Goal: Ask a question: Seek information or help from site administrators or community

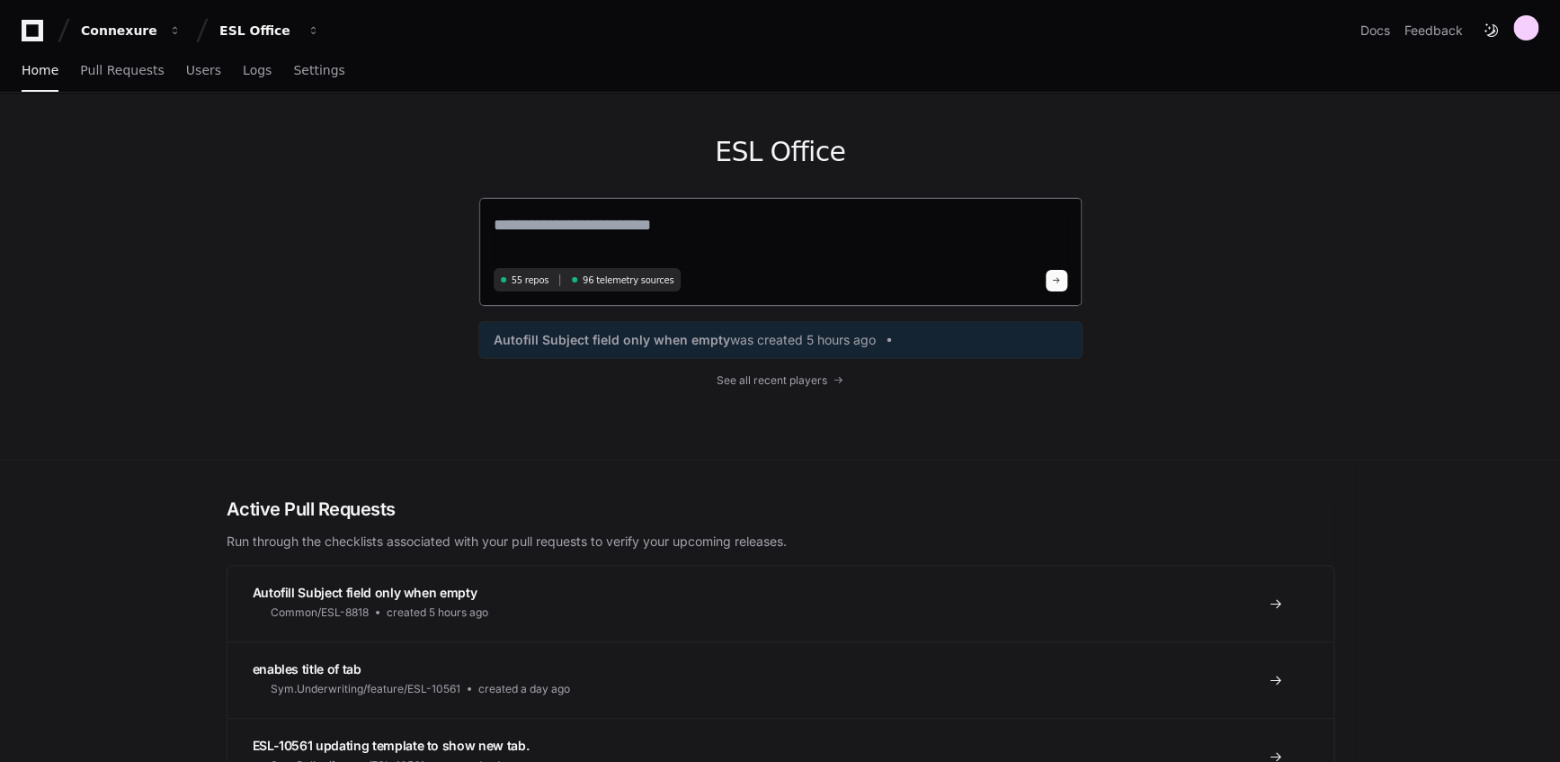
click at [692, 227] on textarea at bounding box center [781, 237] width 574 height 50
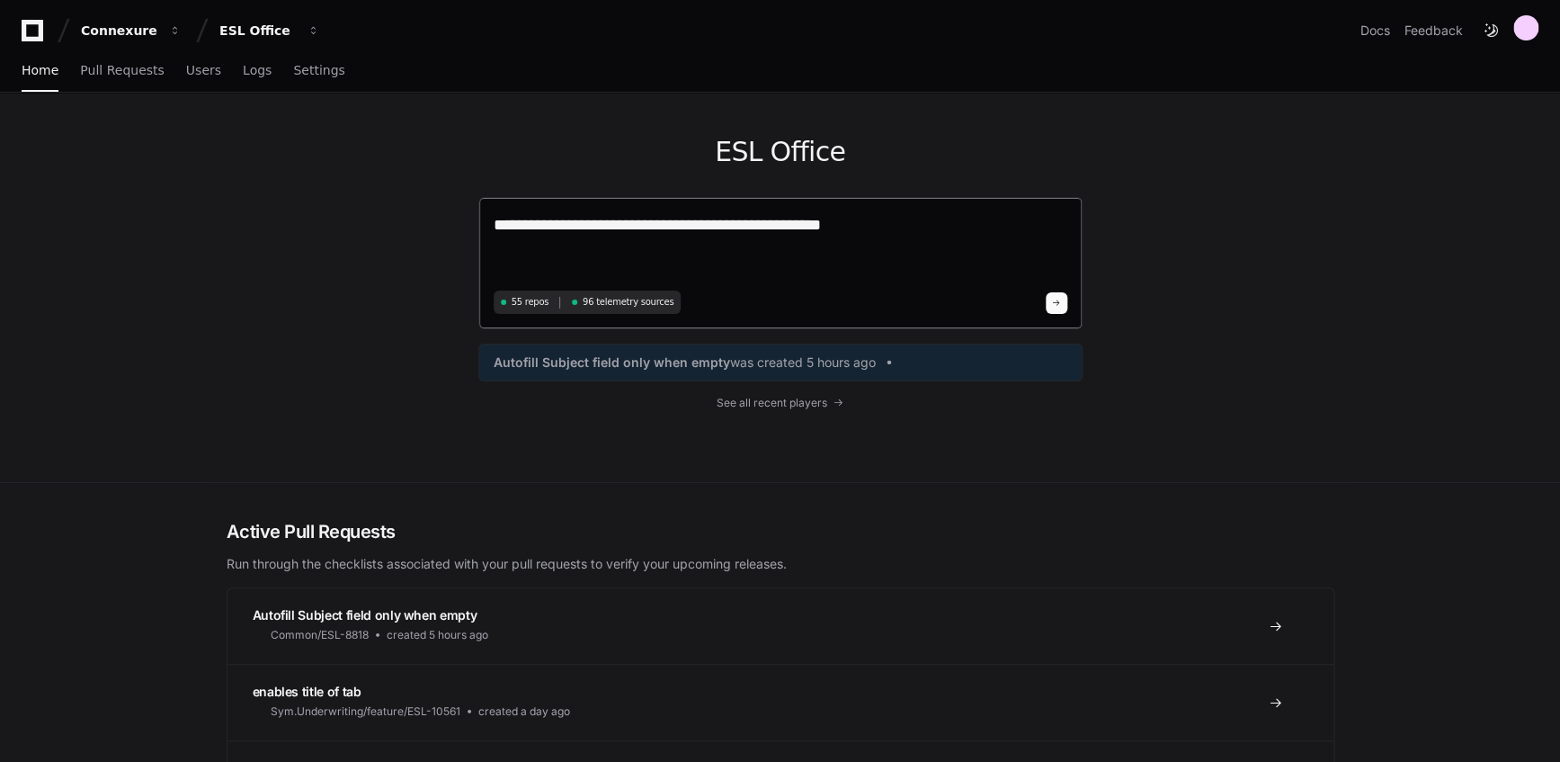
paste textarea "**********"
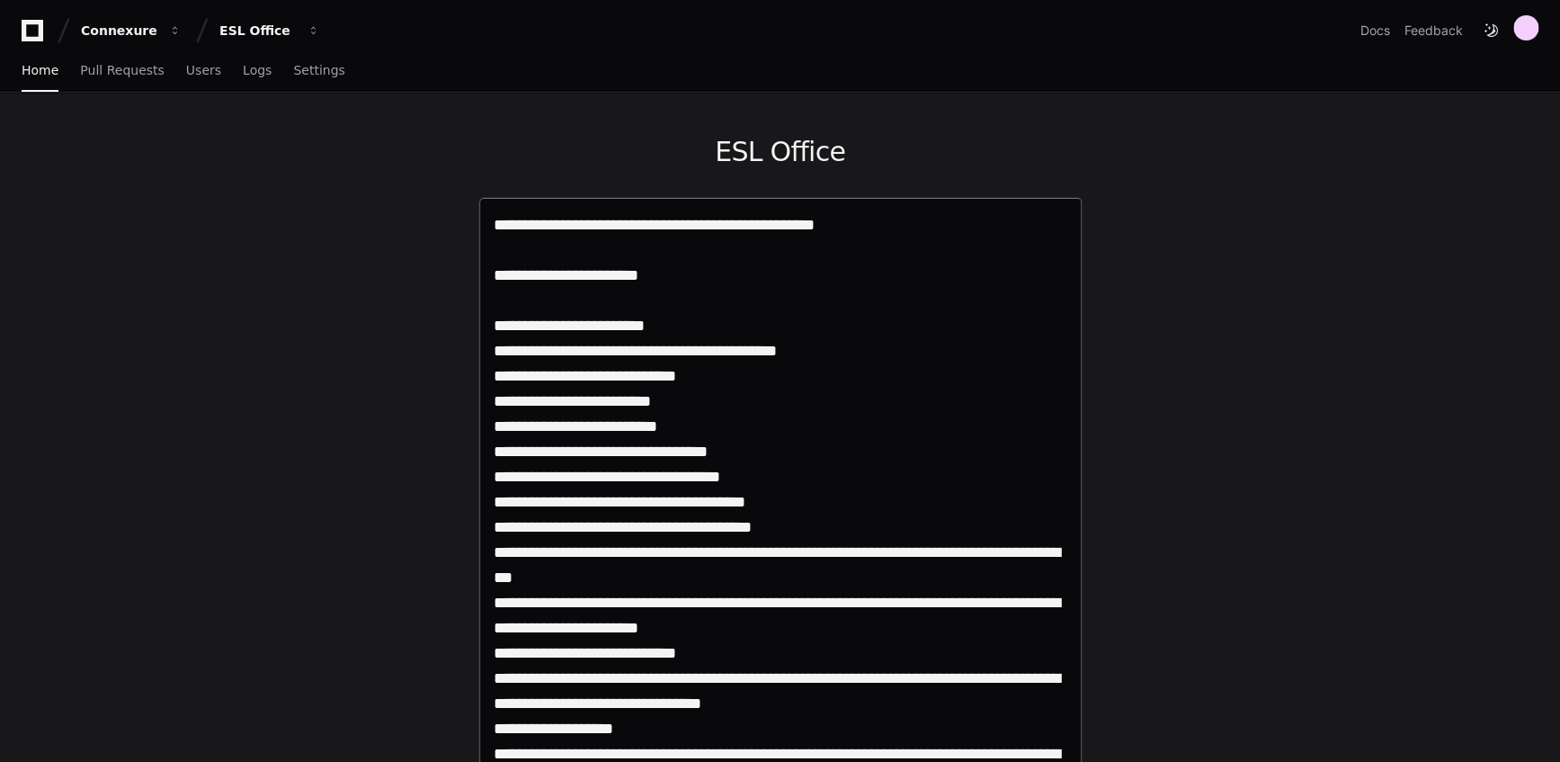
paste textarea "**********"
type textarea "**********"
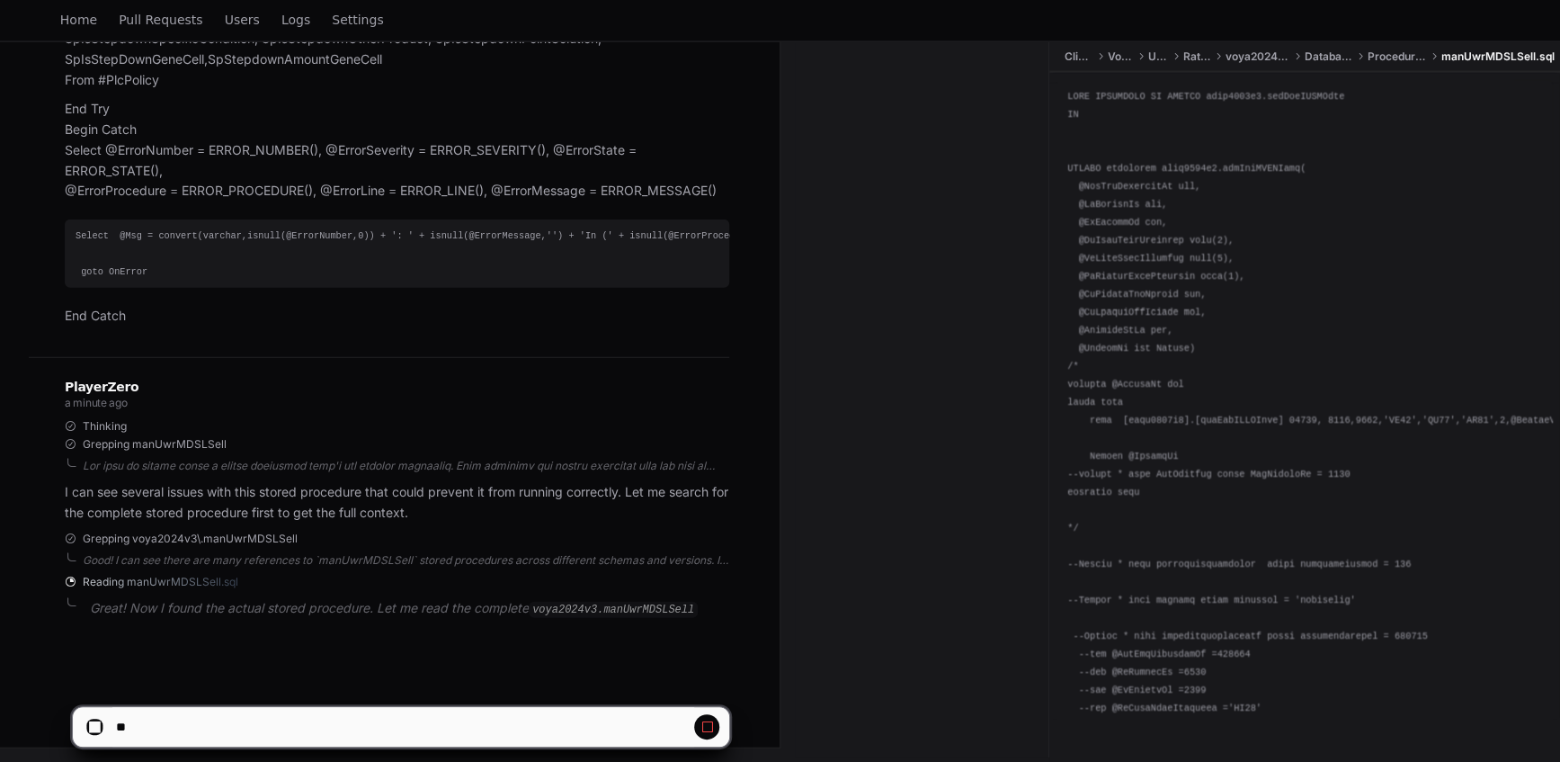
scroll to position [5468, 0]
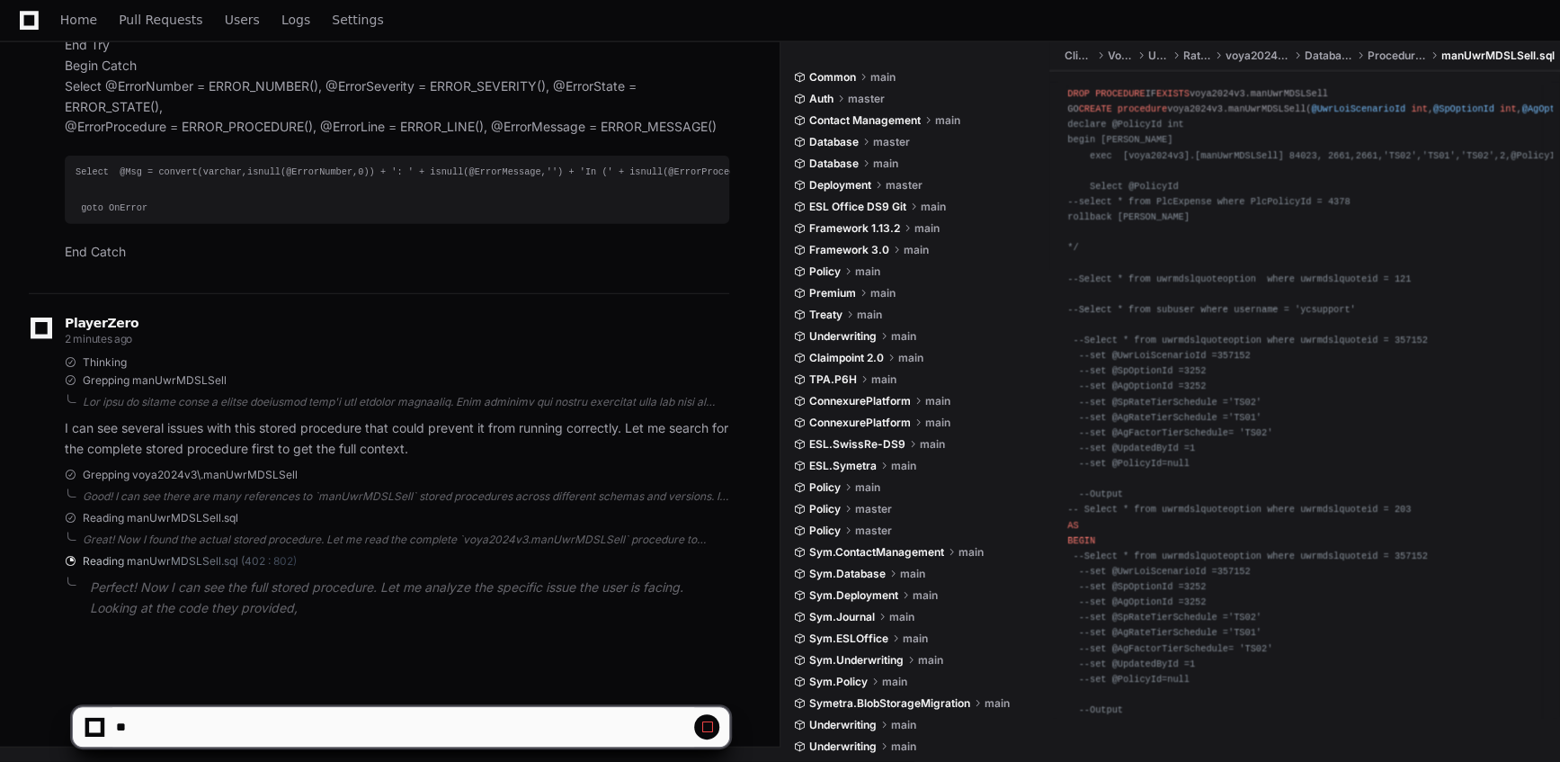
click at [18, 682] on div at bounding box center [780, 718] width 1560 height 86
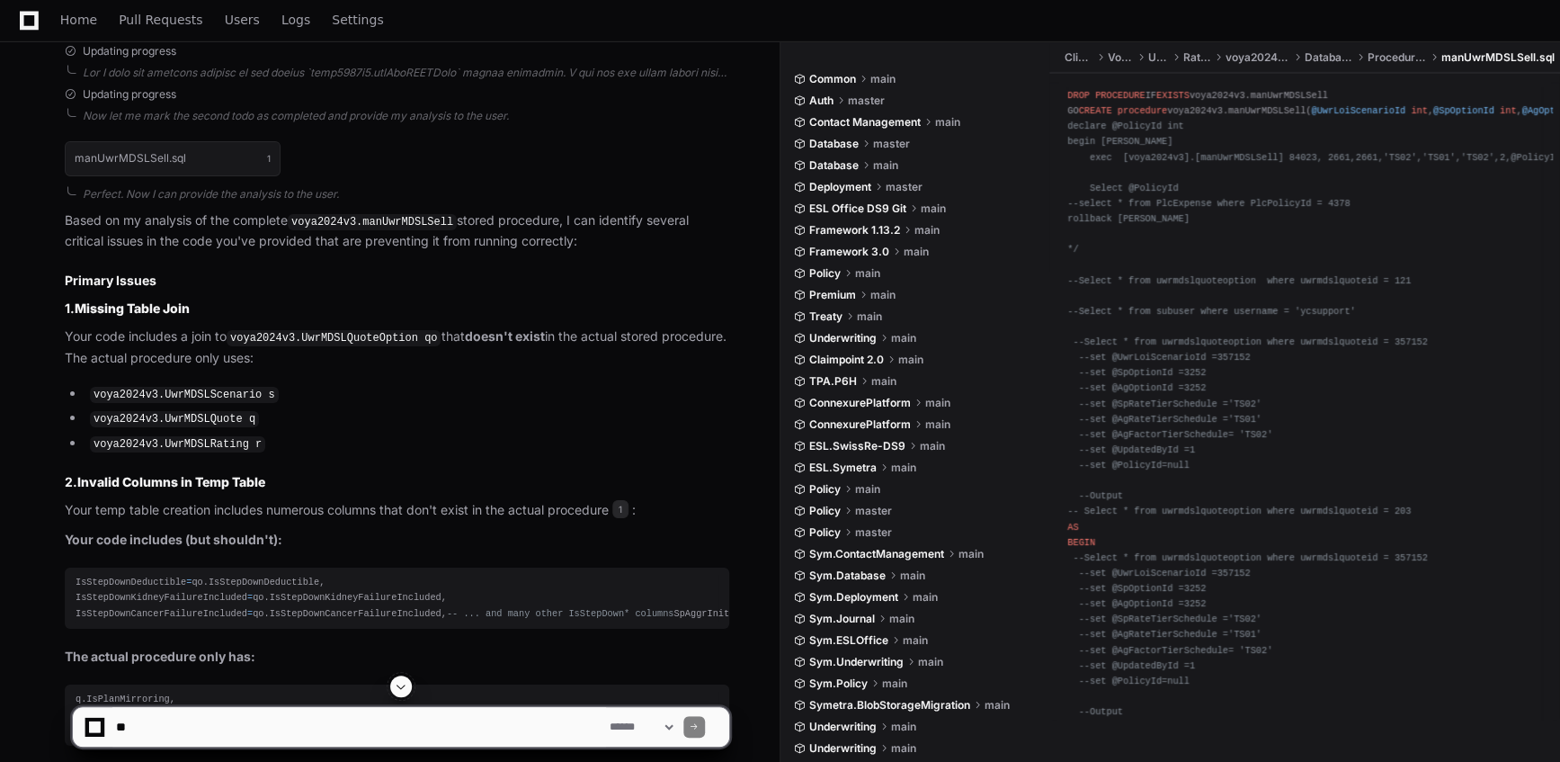
scroll to position [6462, 0]
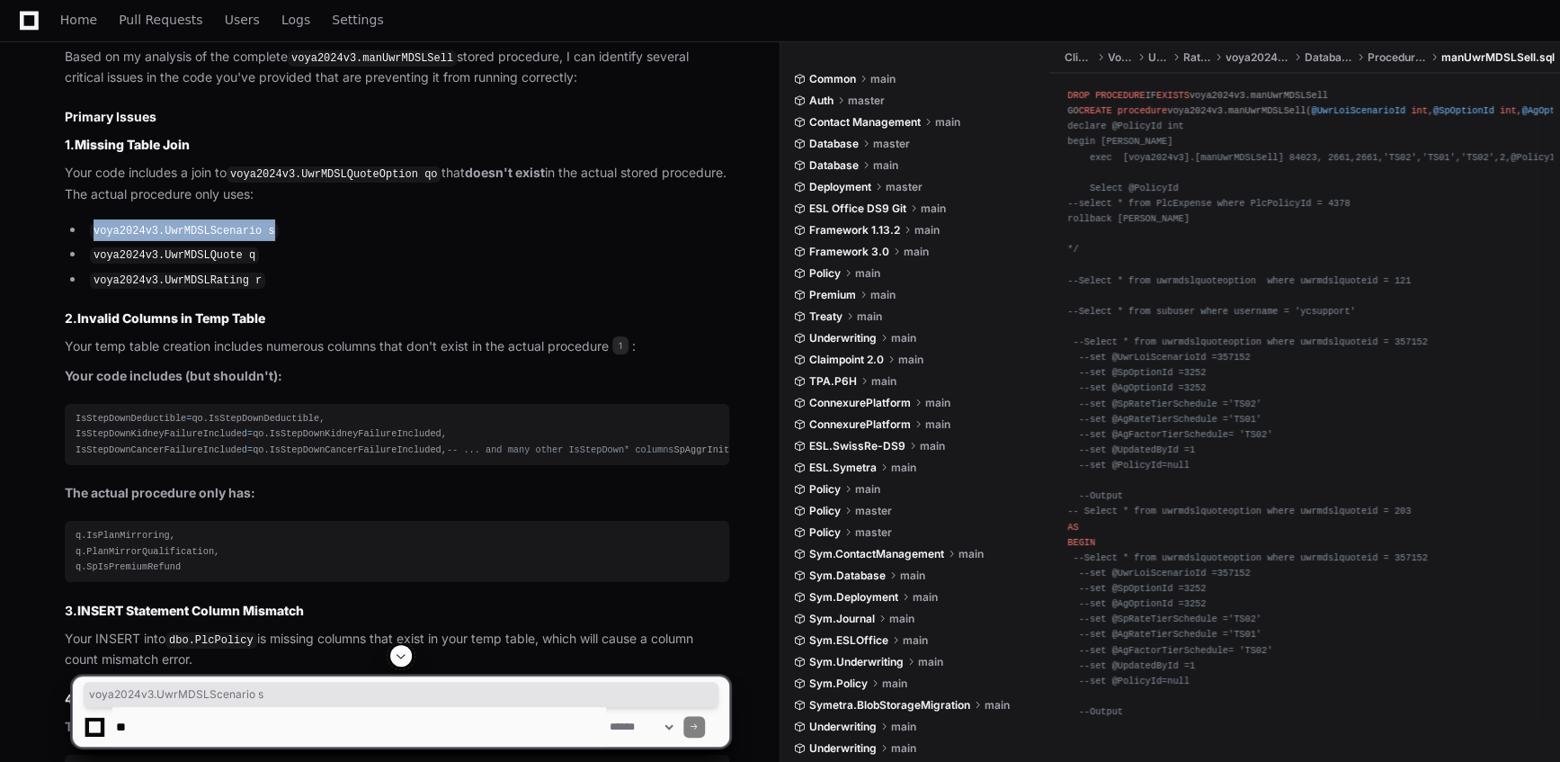
drag, startPoint x: 261, startPoint y: 226, endPoint x: 94, endPoint y: 228, distance: 166.4
click at [94, 228] on code "voya2024v3.UwrMDSLScenario s" at bounding box center [184, 231] width 189 height 16
copy code "voya2024v3.UwrMDSLScenario s"
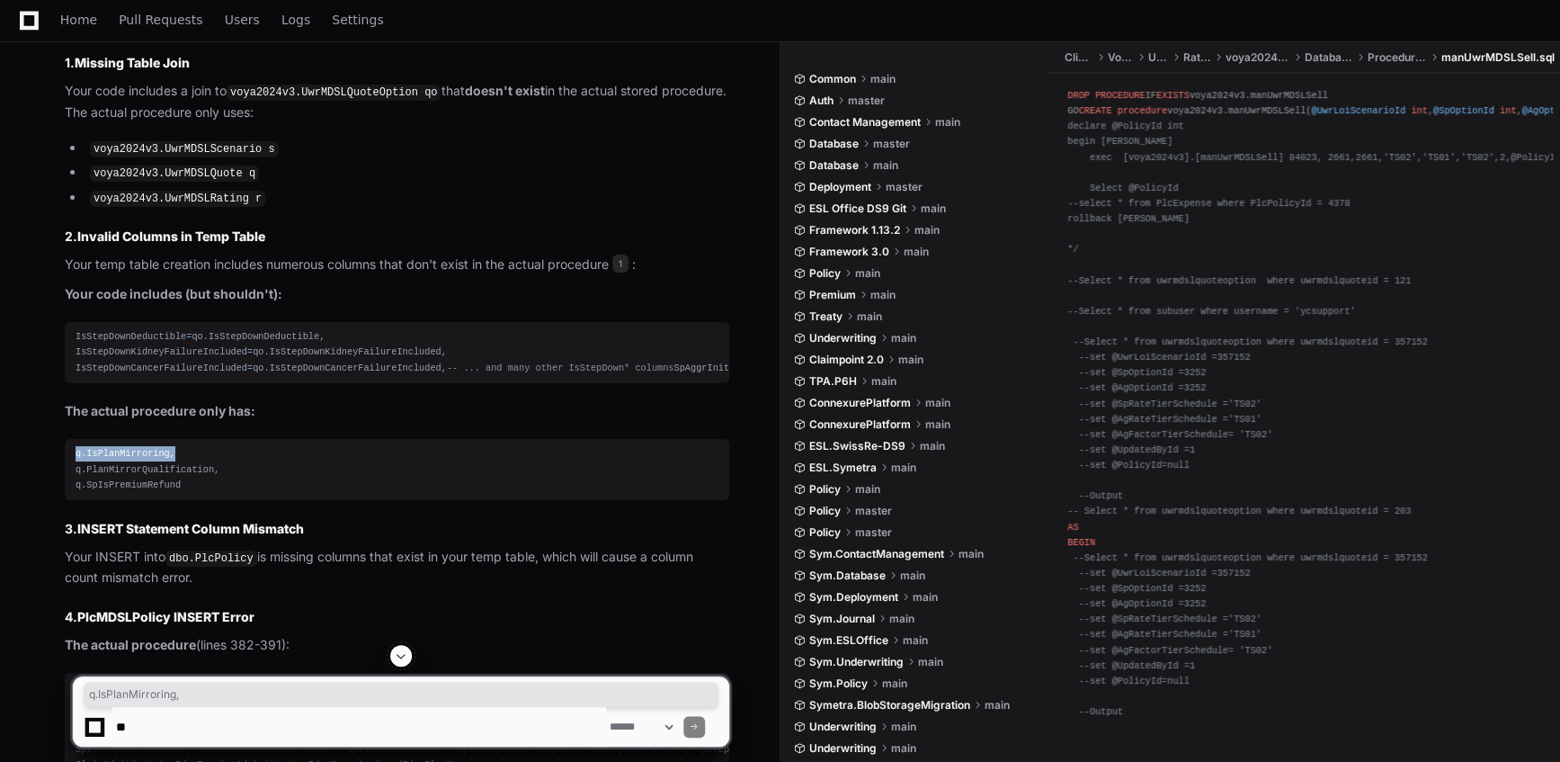
drag, startPoint x: 176, startPoint y: 485, endPoint x: 76, endPoint y: 485, distance: 100.7
click at [76, 485] on div "q.IsPlanMirroring, q.PlanMirrorQualification, q.SpIsPremiumRefund" at bounding box center [397, 469] width 643 height 46
copy div "q.IsPlanMirroring,"
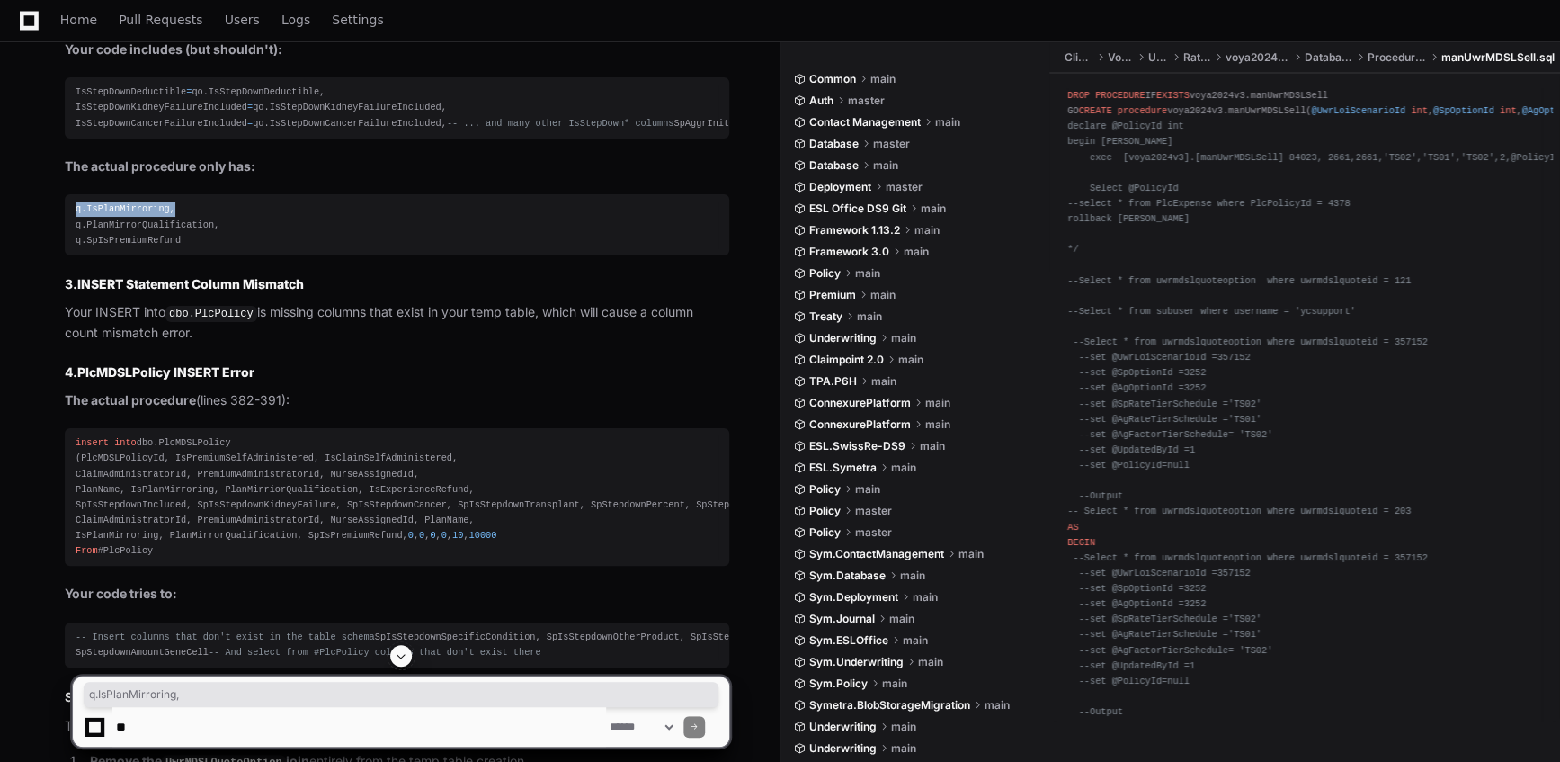
scroll to position [6871, 0]
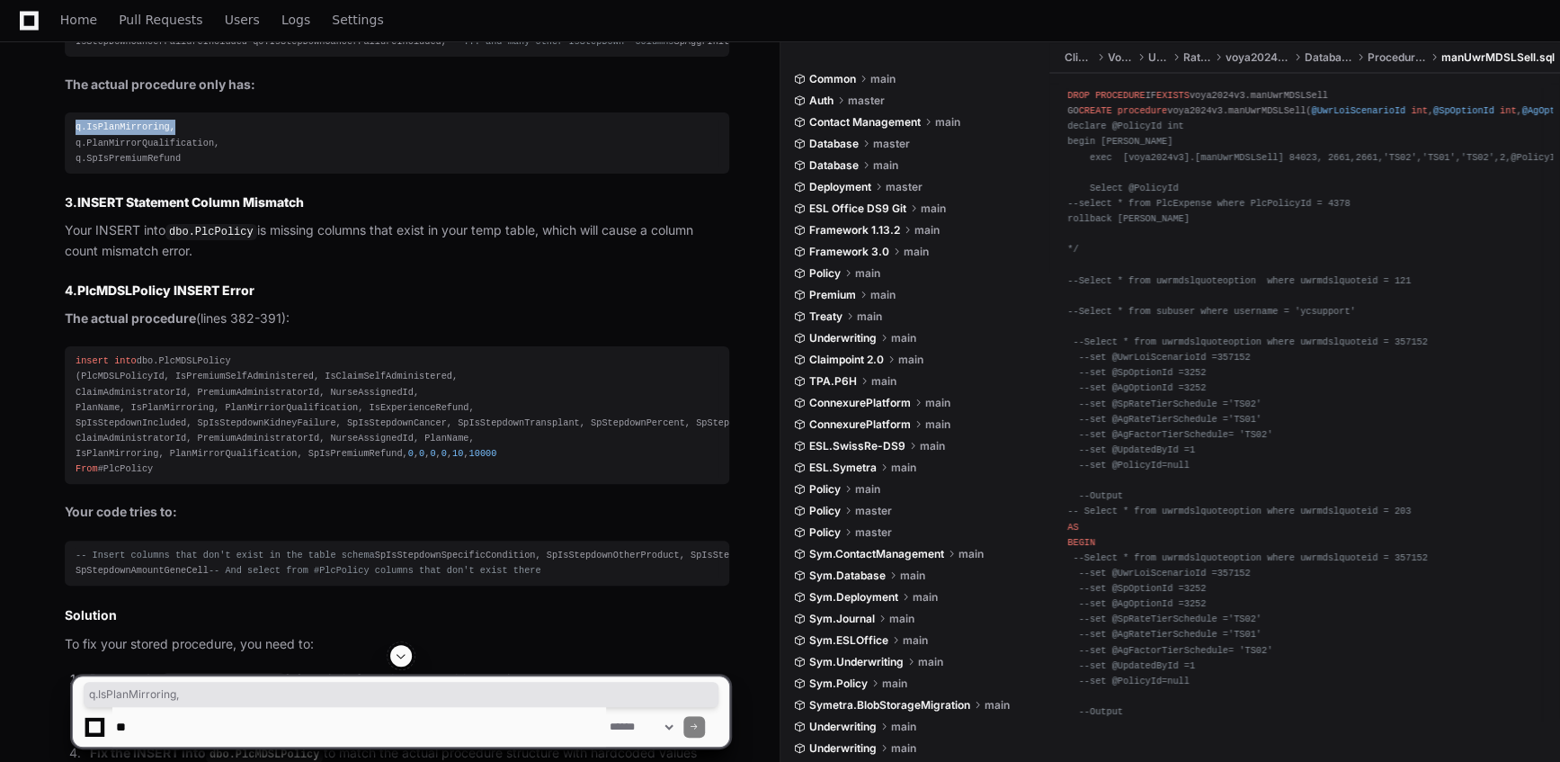
click at [142, 477] on div "insert into dbo.PlcMDSLPolicy (PlcMDSLPolicyId, IsPremiumSelfAdministered, IsCl…" at bounding box center [397, 414] width 643 height 123
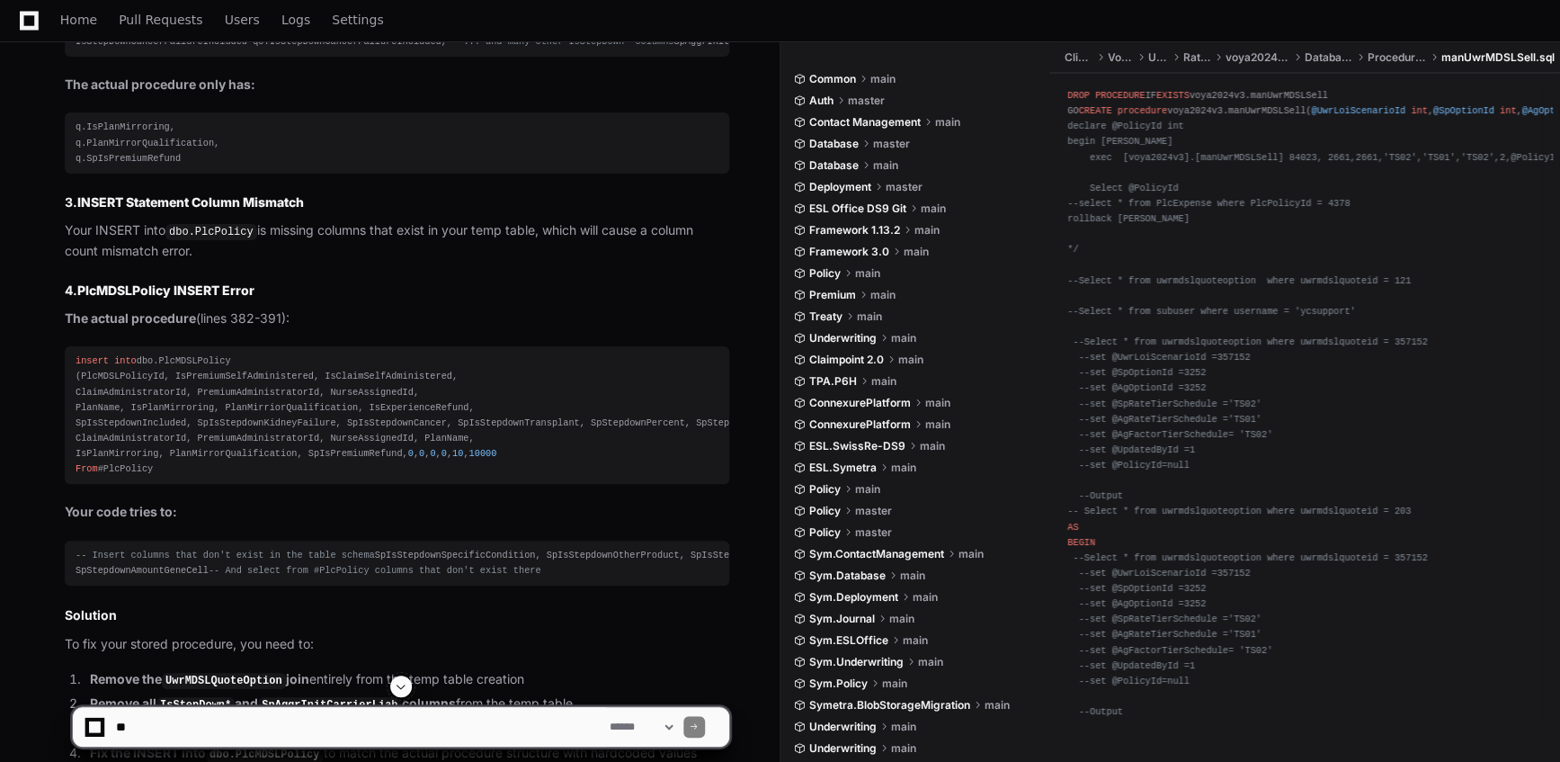
drag, startPoint x: 142, startPoint y: 529, endPoint x: 419, endPoint y: 353, distance: 327.8
click at [419, 329] on p "The actual procedure (lines 382-391):" at bounding box center [397, 318] width 664 height 21
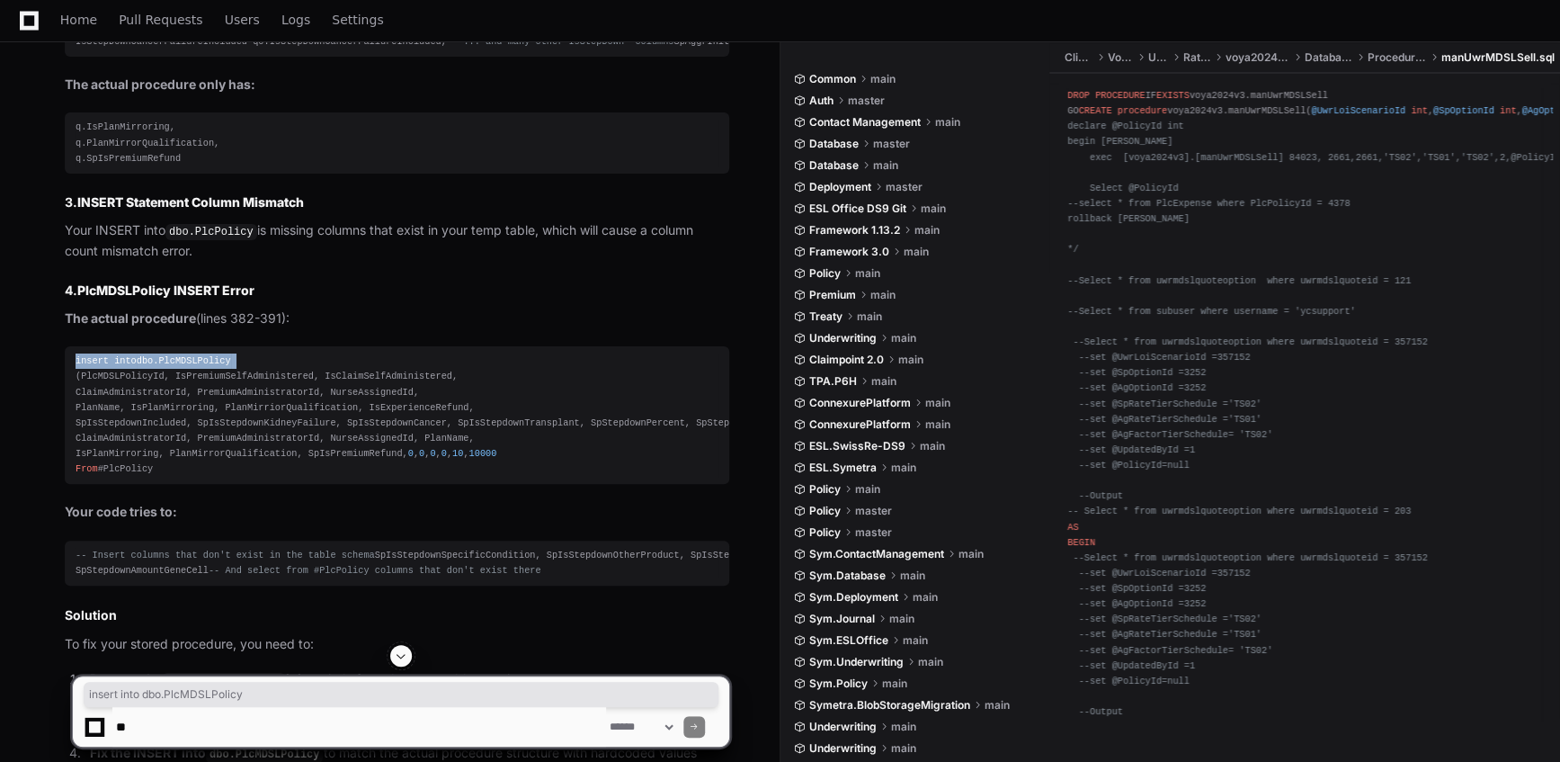
drag, startPoint x: 250, startPoint y: 386, endPoint x: 76, endPoint y: 391, distance: 173.6
click at [76, 391] on div "insert into dbo.PlcMDSLPolicy (PlcMDSLPolicyId, IsPremiumSelfAdministered, IsCl…" at bounding box center [397, 414] width 643 height 123
copy div "insert into dbo.PlcMDSLPolicy"
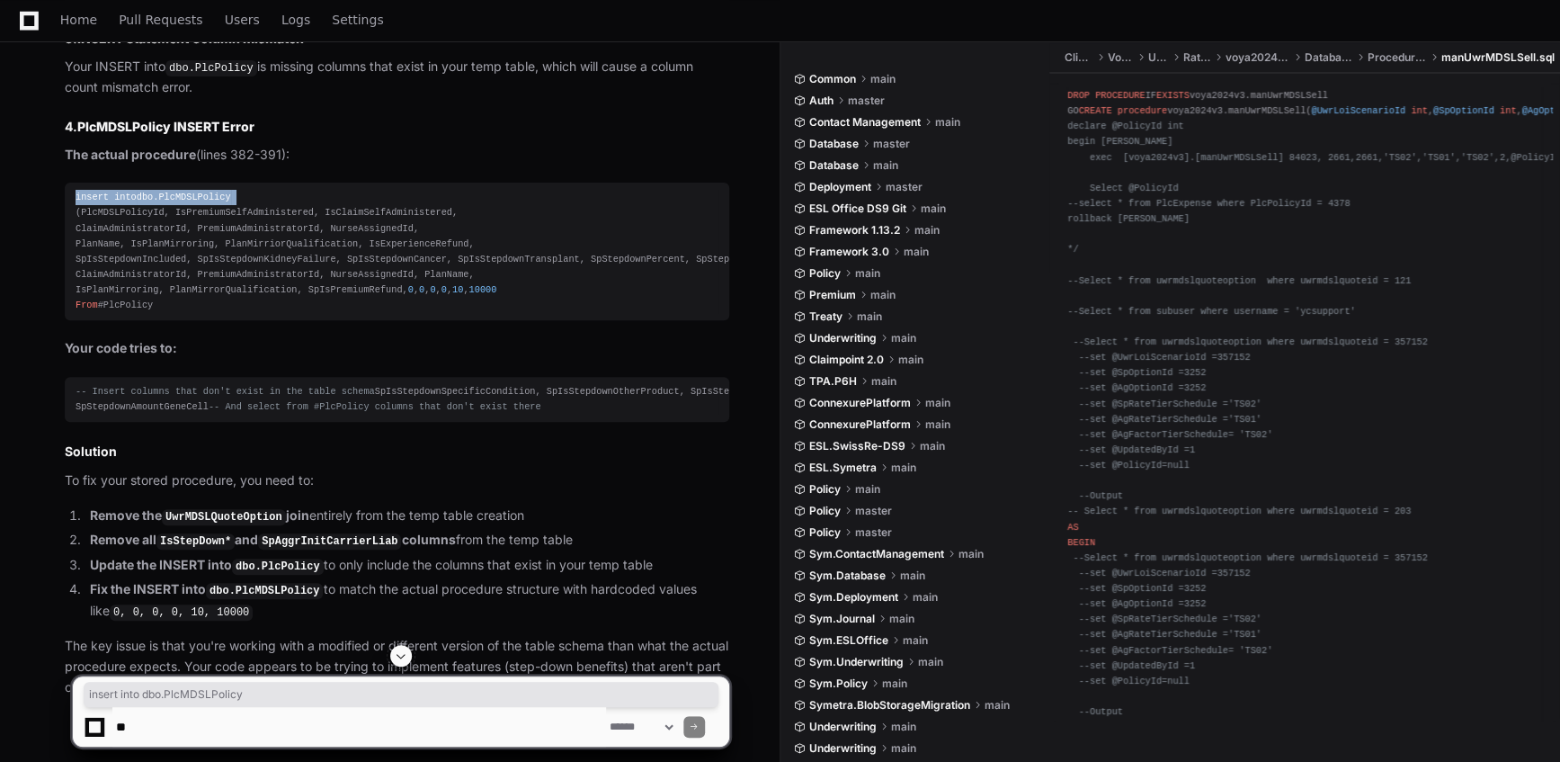
scroll to position [7198, 0]
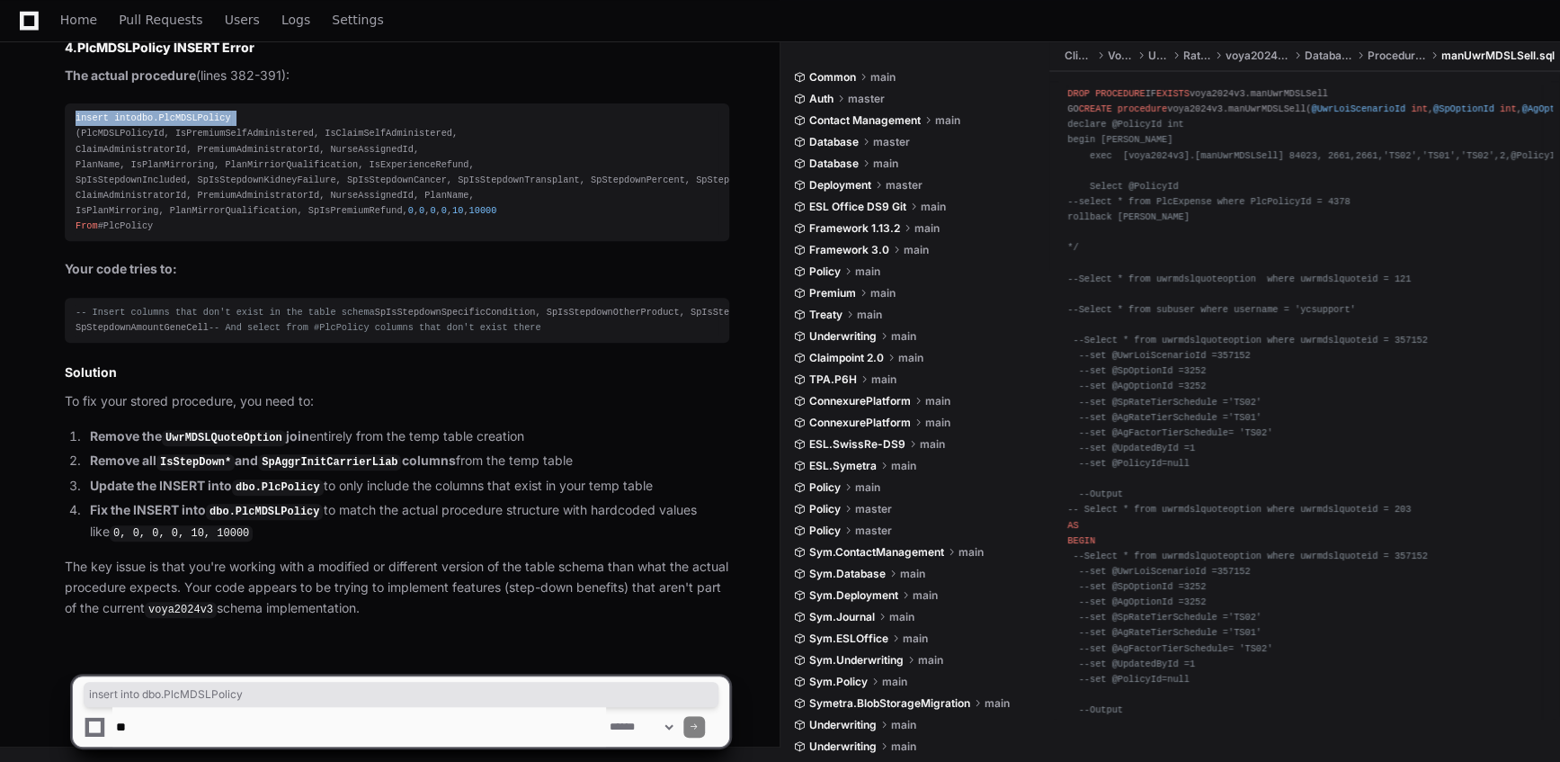
click at [418, 713] on textarea at bounding box center [359, 727] width 494 height 40
paste textarea "**********"
click at [413, 722] on textarea at bounding box center [359, 727] width 494 height 40
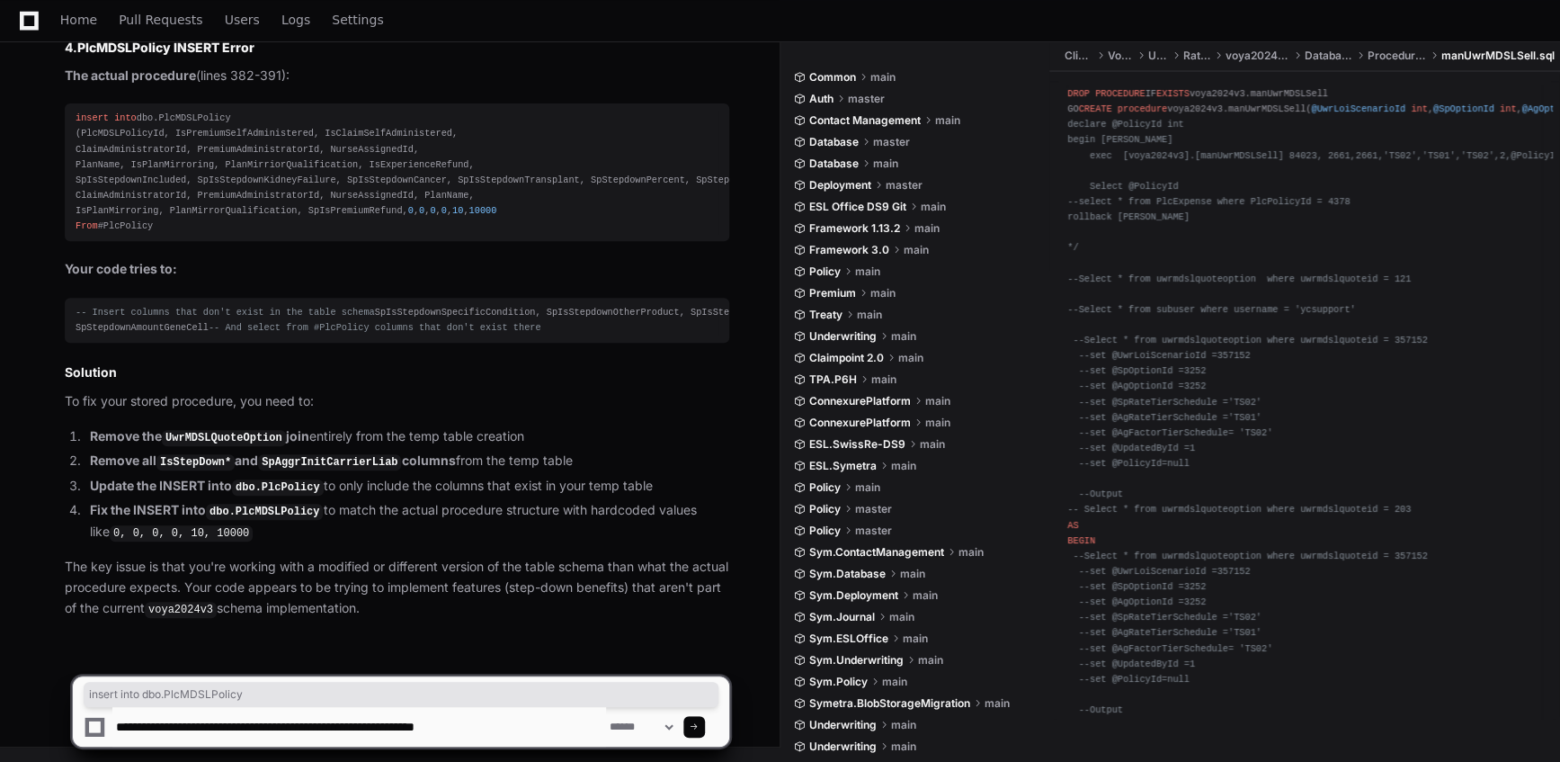
click at [557, 730] on textarea at bounding box center [359, 727] width 494 height 40
paste textarea "**********"
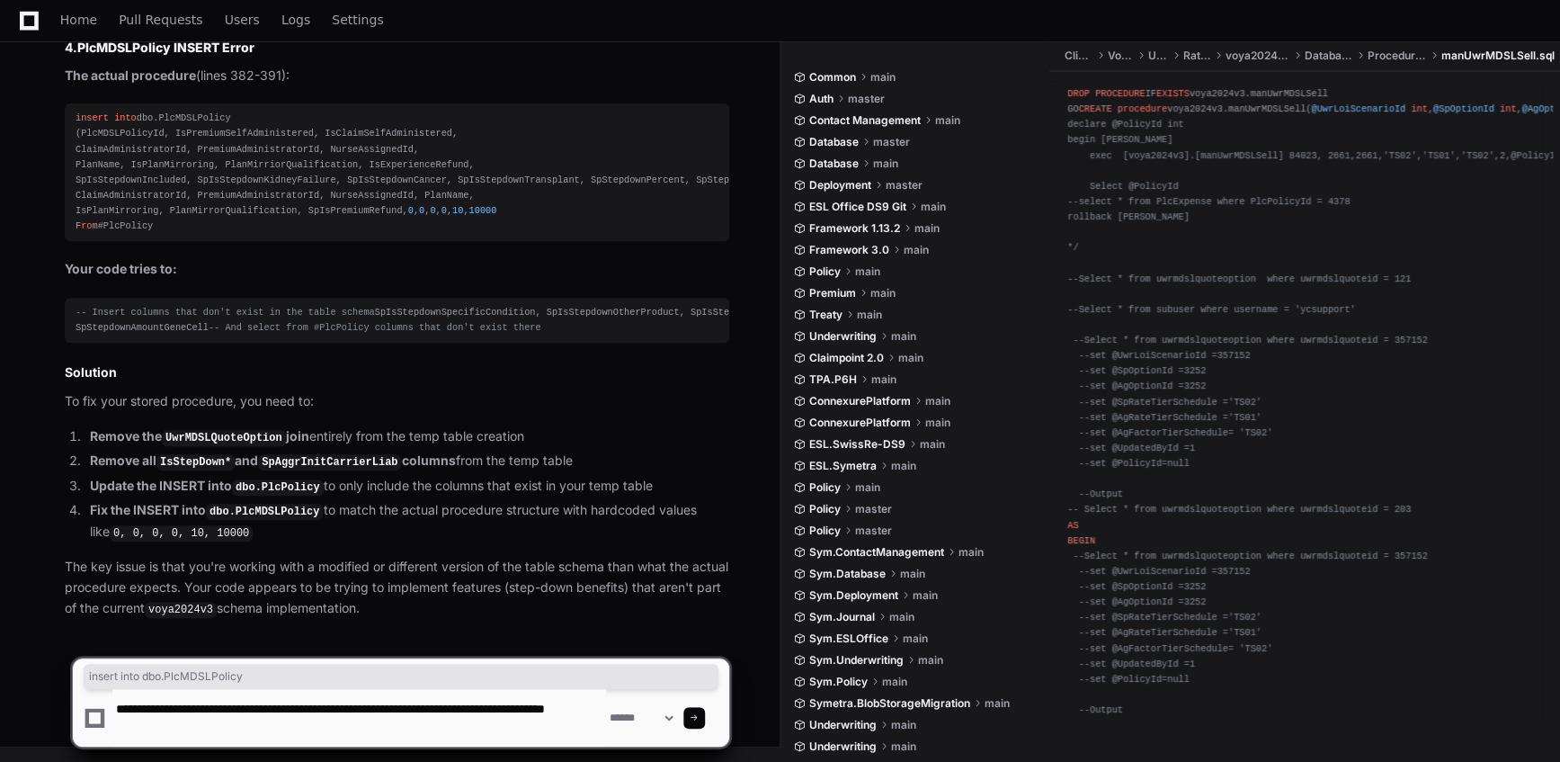
click at [547, 710] on textarea at bounding box center [359, 718] width 494 height 58
click at [495, 723] on textarea at bounding box center [359, 718] width 494 height 58
click at [369, 725] on textarea at bounding box center [359, 718] width 494 height 58
paste textarea "**********"
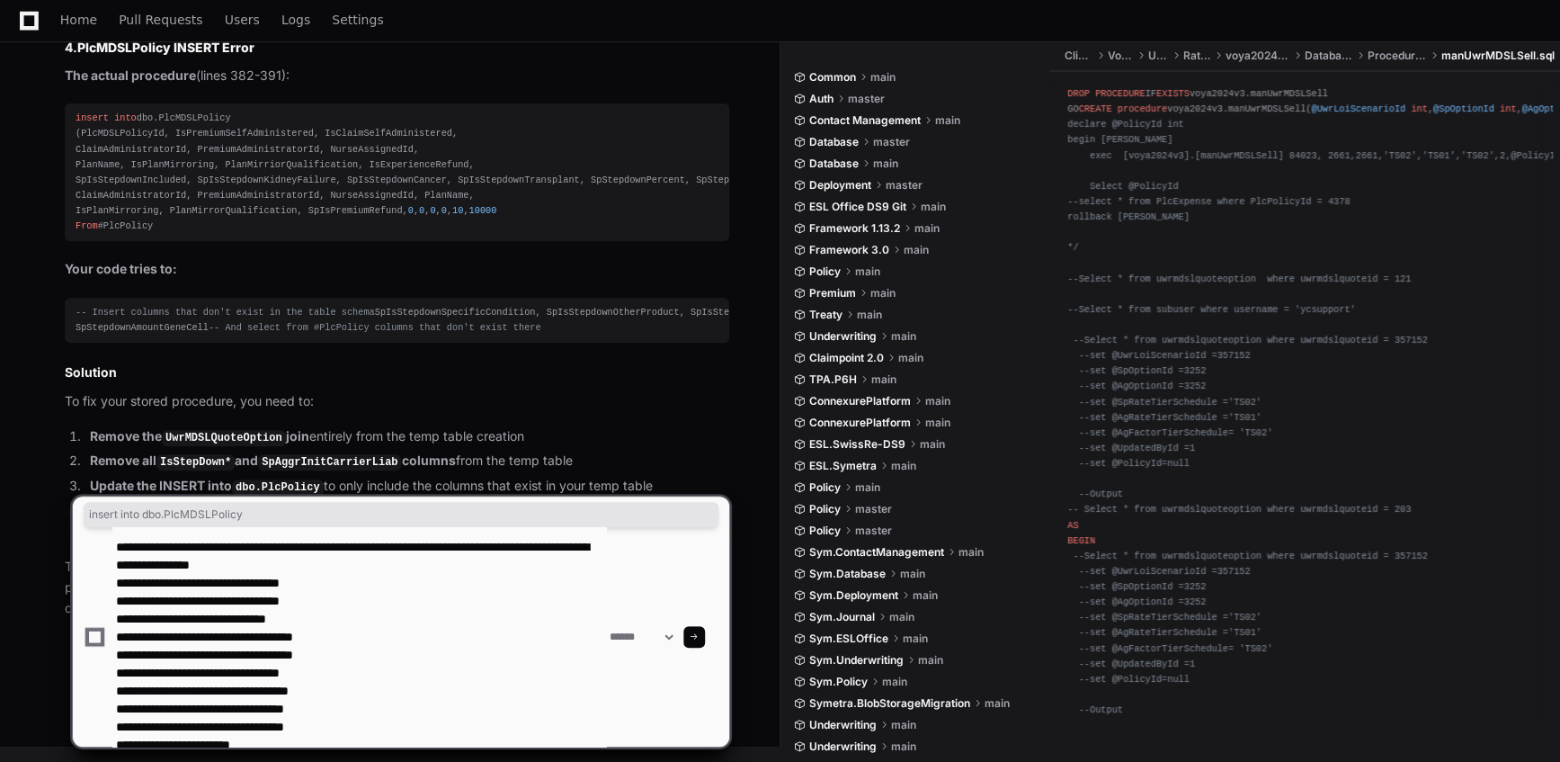
scroll to position [6, 0]
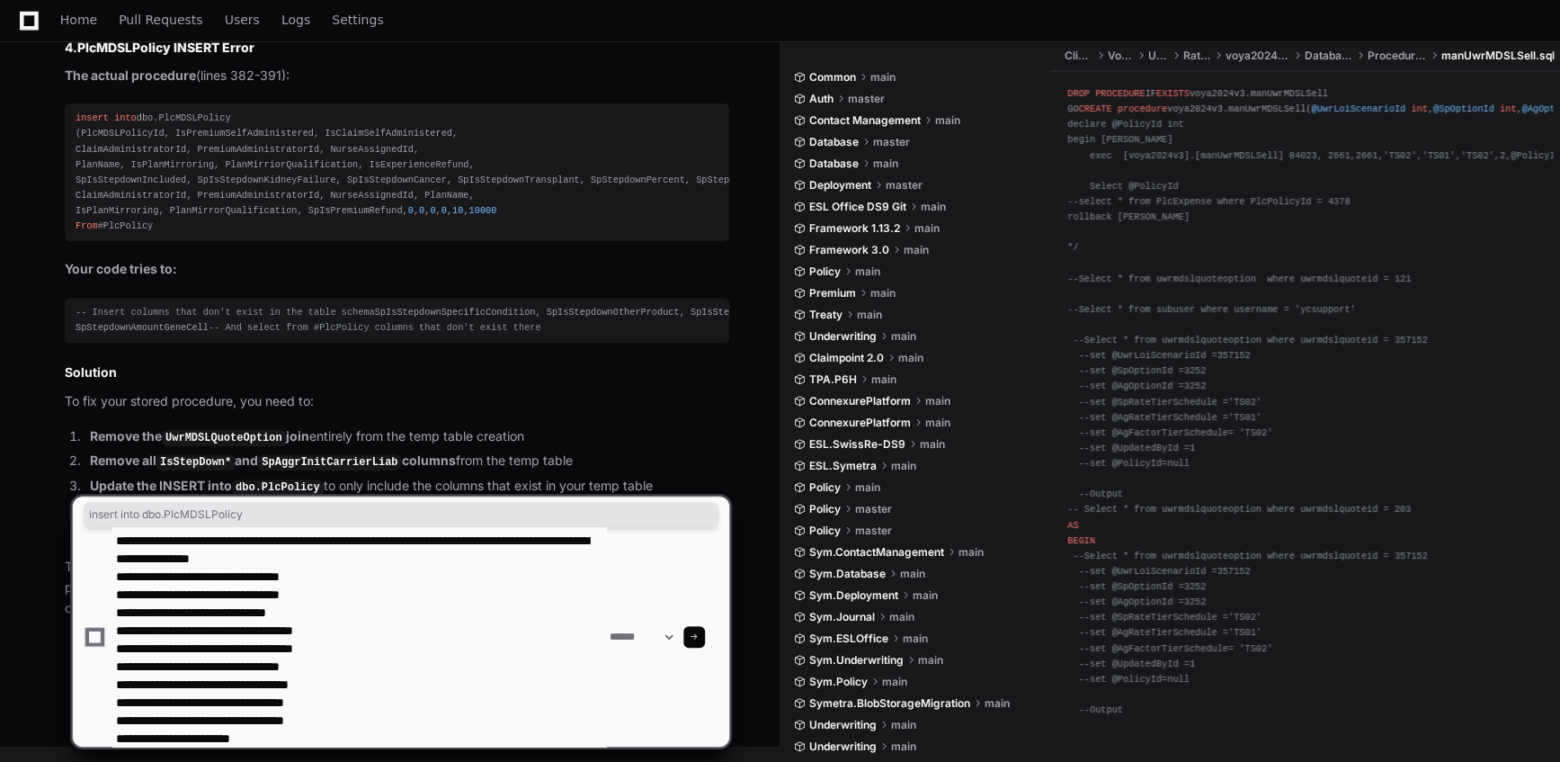
drag, startPoint x: 354, startPoint y: 557, endPoint x: 339, endPoint y: 558, distance: 15.4
click at [339, 558] on textarea at bounding box center [359, 636] width 494 height 219
drag, startPoint x: 148, startPoint y: 576, endPoint x: 124, endPoint y: 576, distance: 24.3
click at [124, 576] on textarea at bounding box center [359, 636] width 494 height 219
drag, startPoint x: 147, startPoint y: 593, endPoint x: 130, endPoint y: 597, distance: 16.6
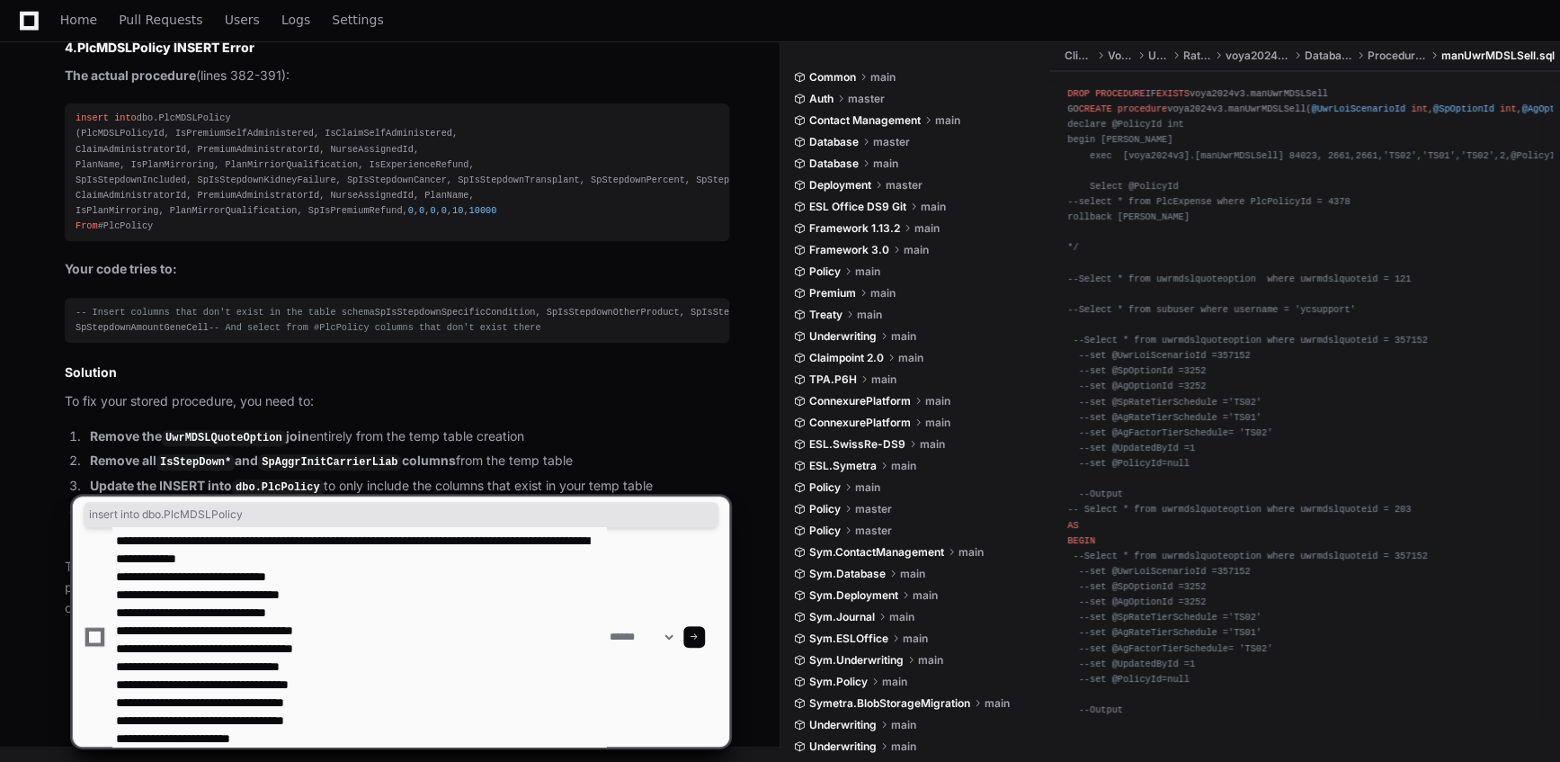
click at [130, 597] on textarea at bounding box center [359, 636] width 494 height 219
drag, startPoint x: 148, startPoint y: 613, endPoint x: 132, endPoint y: 613, distance: 16.2
click at [132, 613] on textarea at bounding box center [359, 636] width 494 height 219
drag, startPoint x: 148, startPoint y: 629, endPoint x: 129, endPoint y: 629, distance: 19.8
click at [129, 629] on textarea at bounding box center [359, 636] width 494 height 219
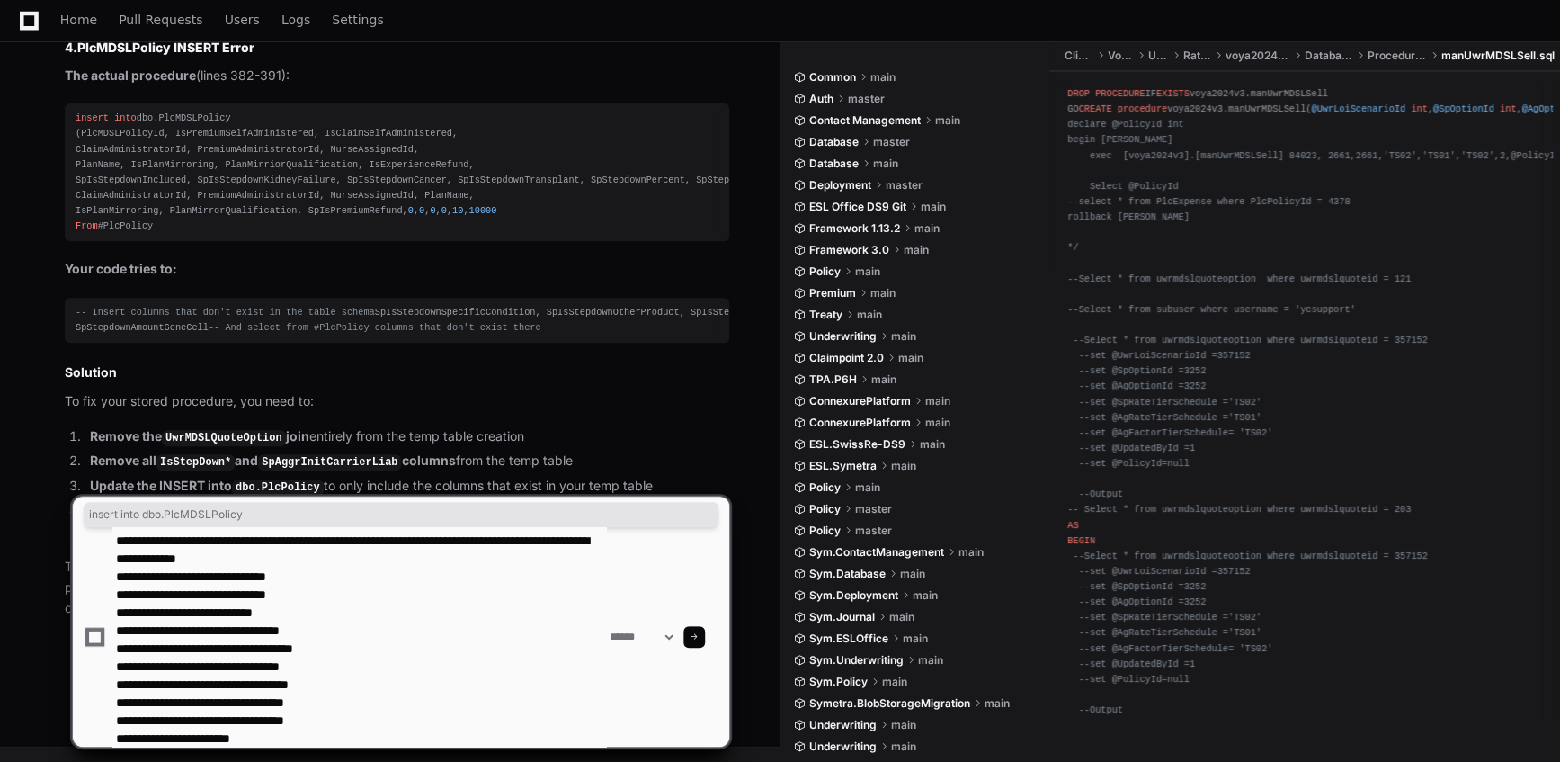
drag, startPoint x: 150, startPoint y: 650, endPoint x: 131, endPoint y: 648, distance: 19.0
click at [131, 648] on textarea at bounding box center [359, 636] width 494 height 219
drag, startPoint x: 149, startPoint y: 665, endPoint x: 132, endPoint y: 664, distance: 17.2
click at [132, 664] on textarea at bounding box center [359, 636] width 494 height 219
click at [129, 683] on textarea at bounding box center [359, 636] width 494 height 219
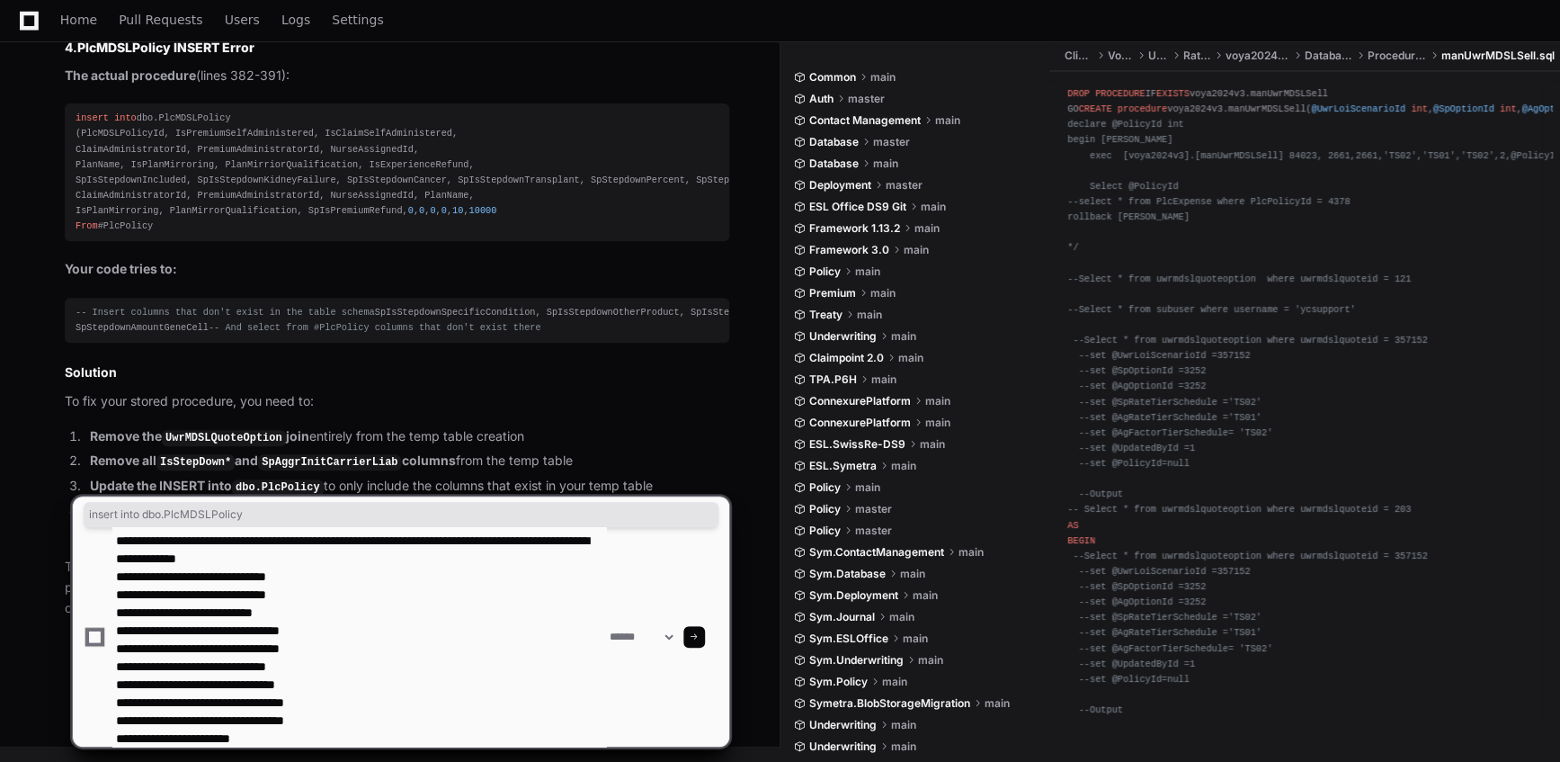
drag, startPoint x: 149, startPoint y: 700, endPoint x: 127, endPoint y: 702, distance: 22.6
click at [127, 702] on textarea at bounding box center [359, 636] width 494 height 219
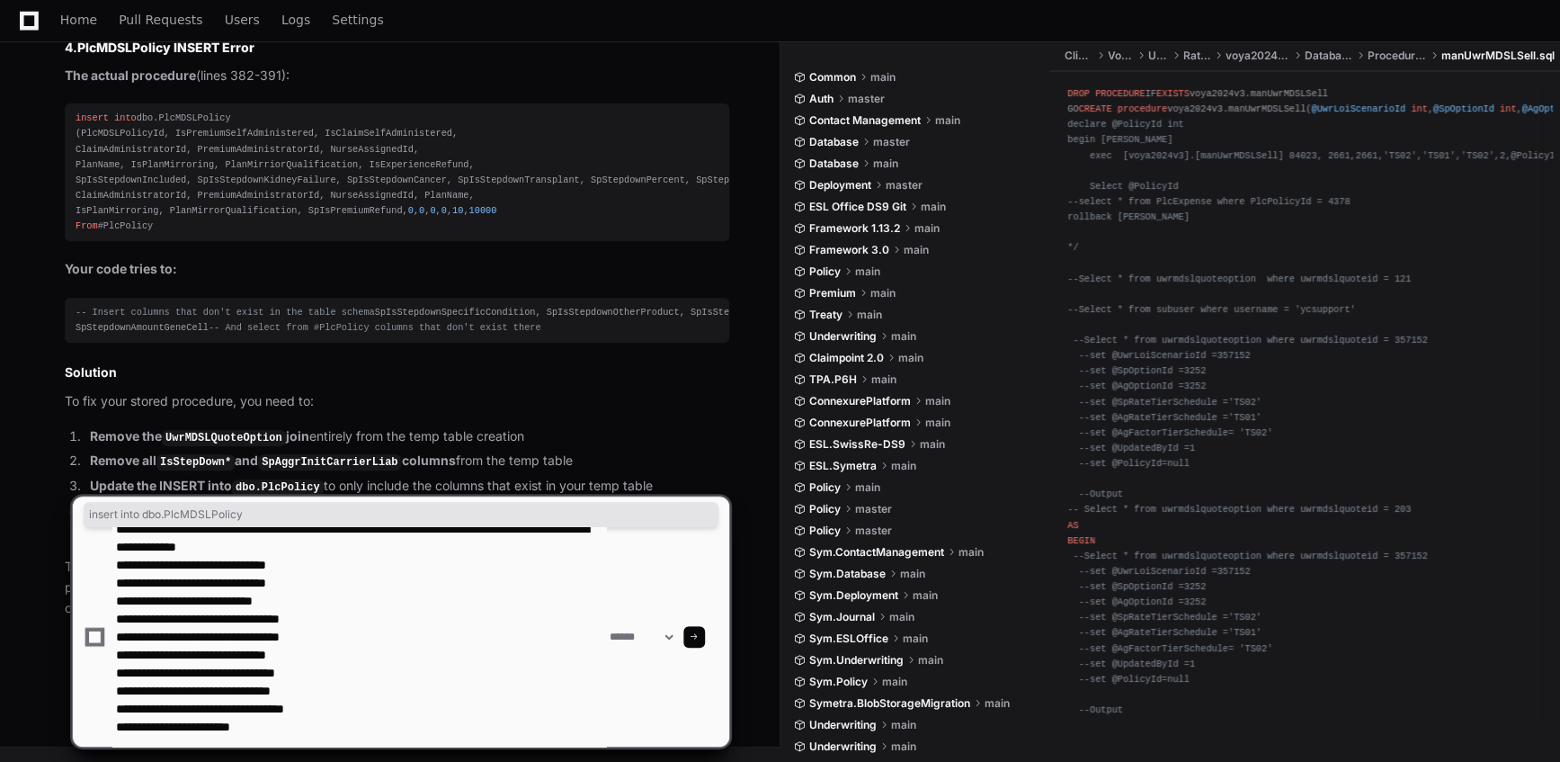
drag, startPoint x: 147, startPoint y: 709, endPoint x: 132, endPoint y: 705, distance: 15.7
click at [132, 705] on textarea at bounding box center [359, 636] width 494 height 219
drag, startPoint x: 149, startPoint y: 728, endPoint x: 129, endPoint y: 723, distance: 20.5
click at [129, 723] on textarea at bounding box center [359, 636] width 494 height 219
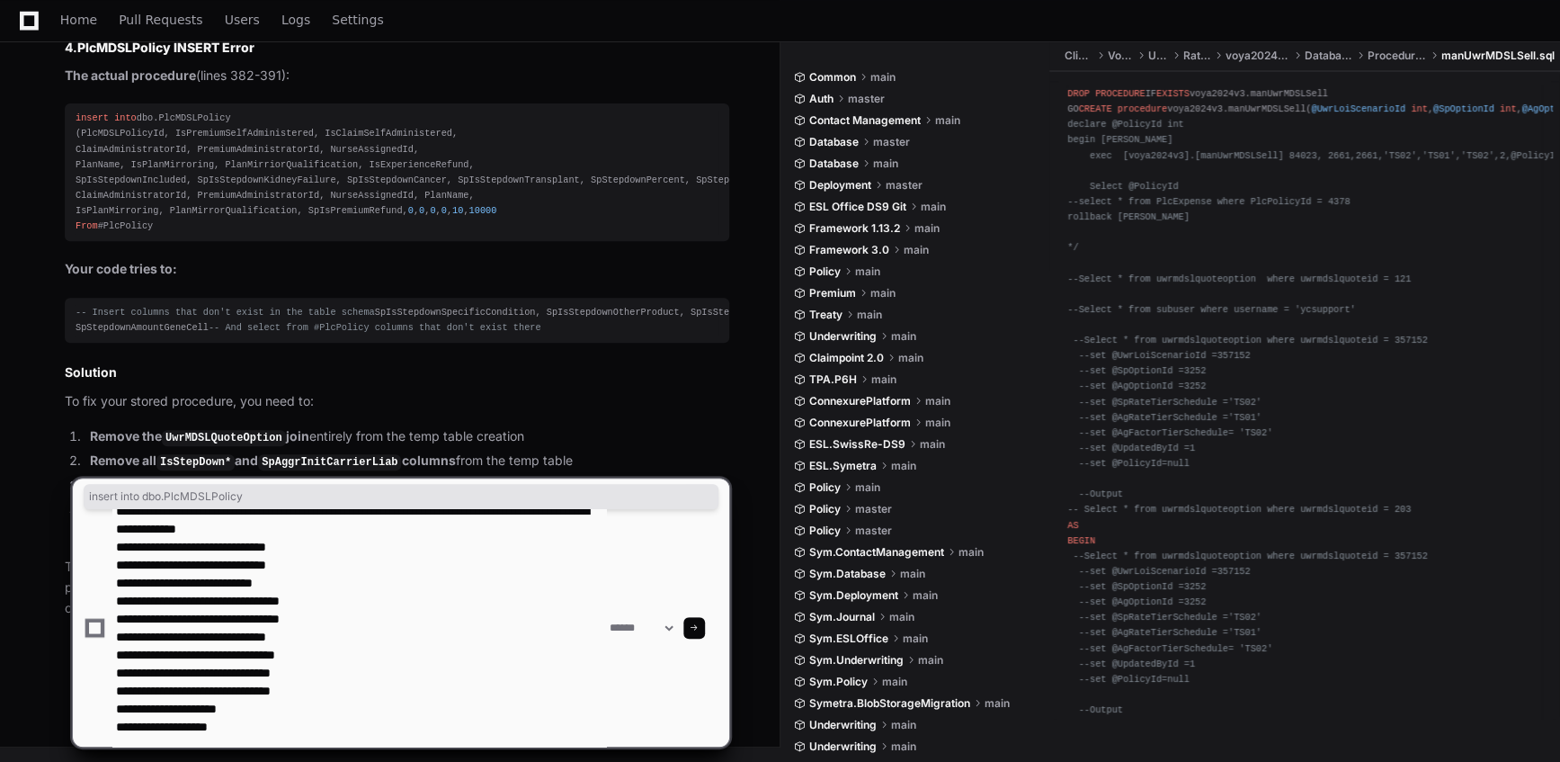
paste textarea "**********"
type textarea "**********"
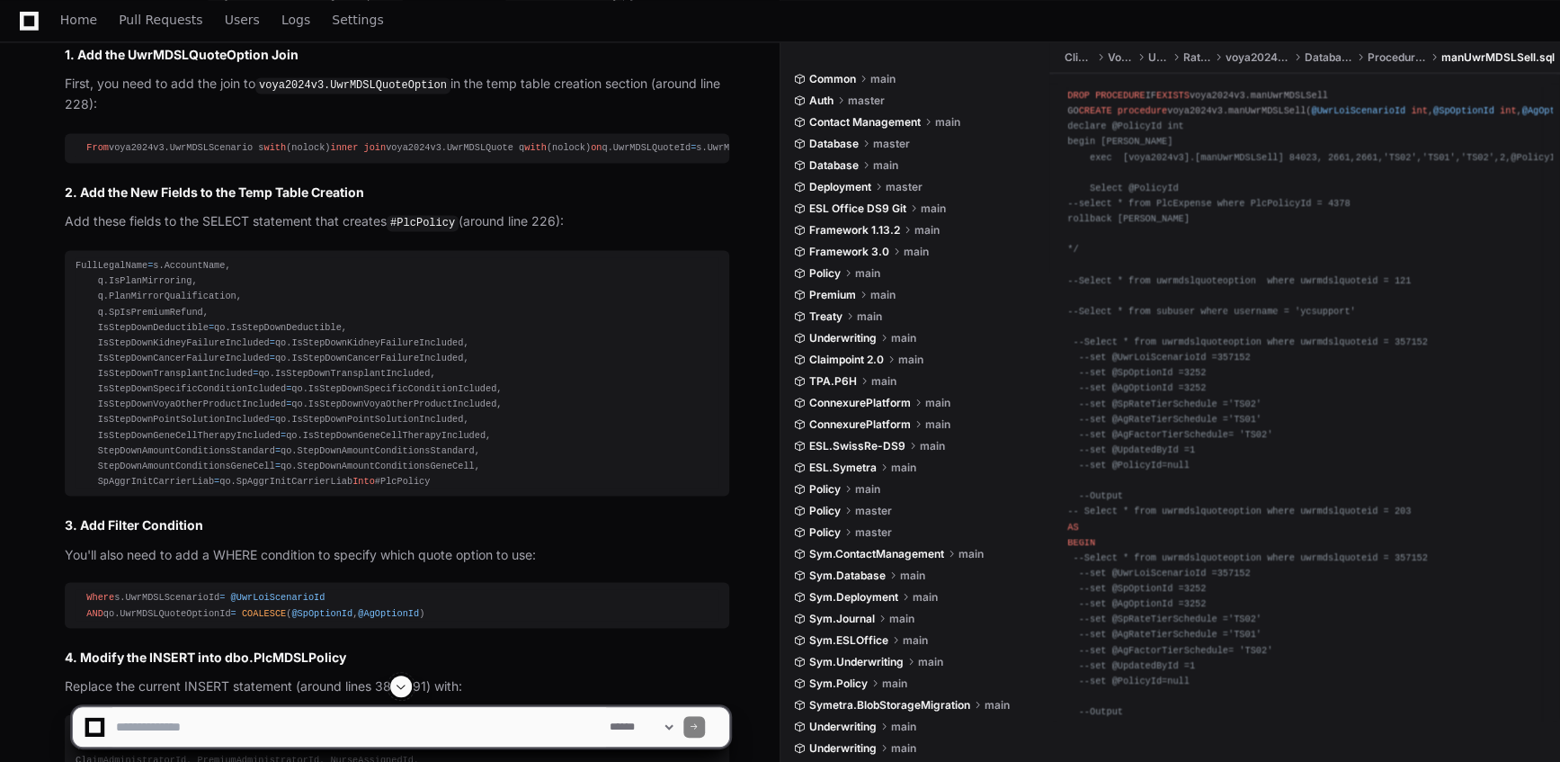
scroll to position [8506, 0]
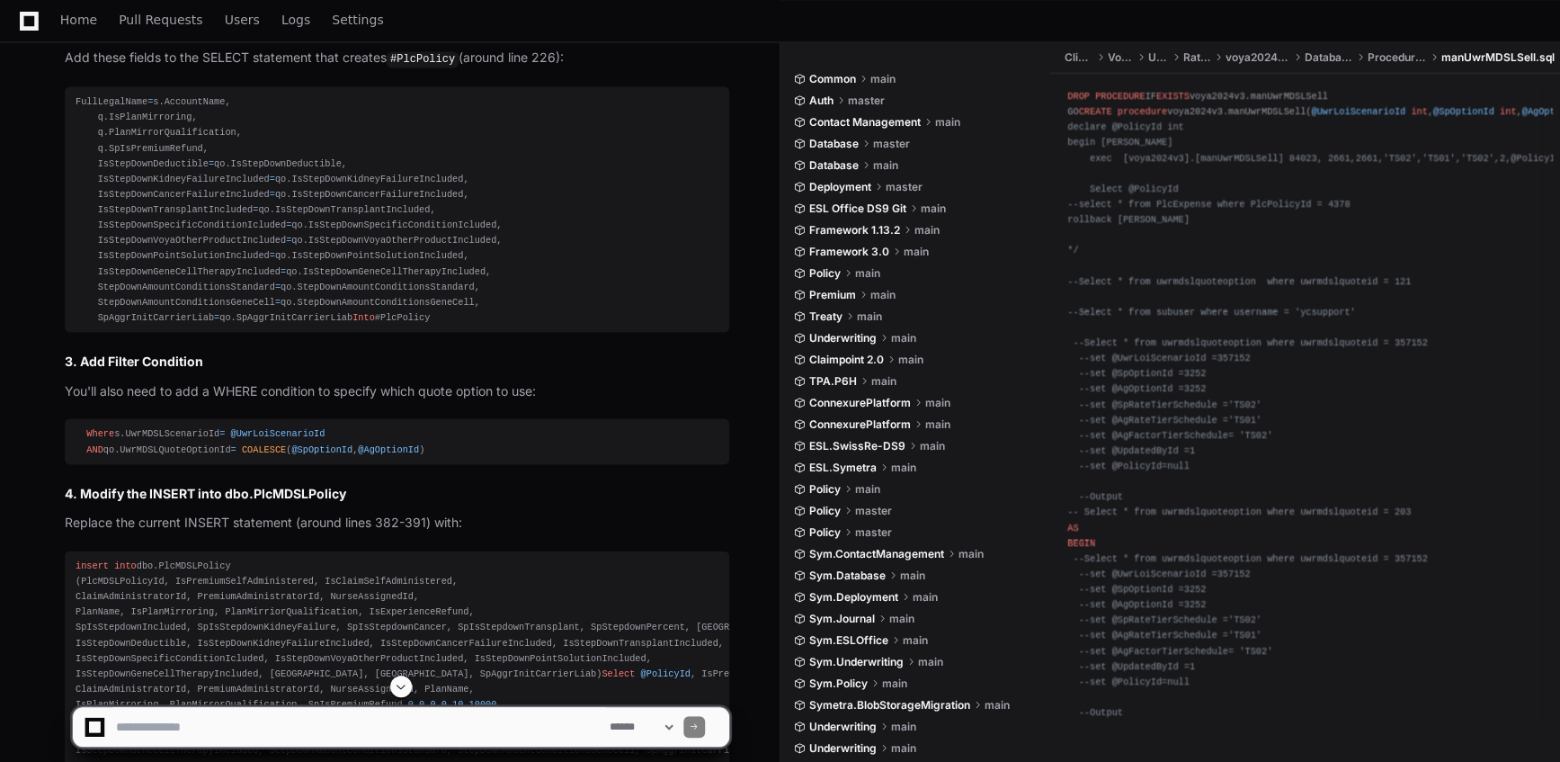
click at [390, 693] on div at bounding box center [401, 686] width 658 height 22
click at [397, 683] on span at bounding box center [401, 686] width 14 height 14
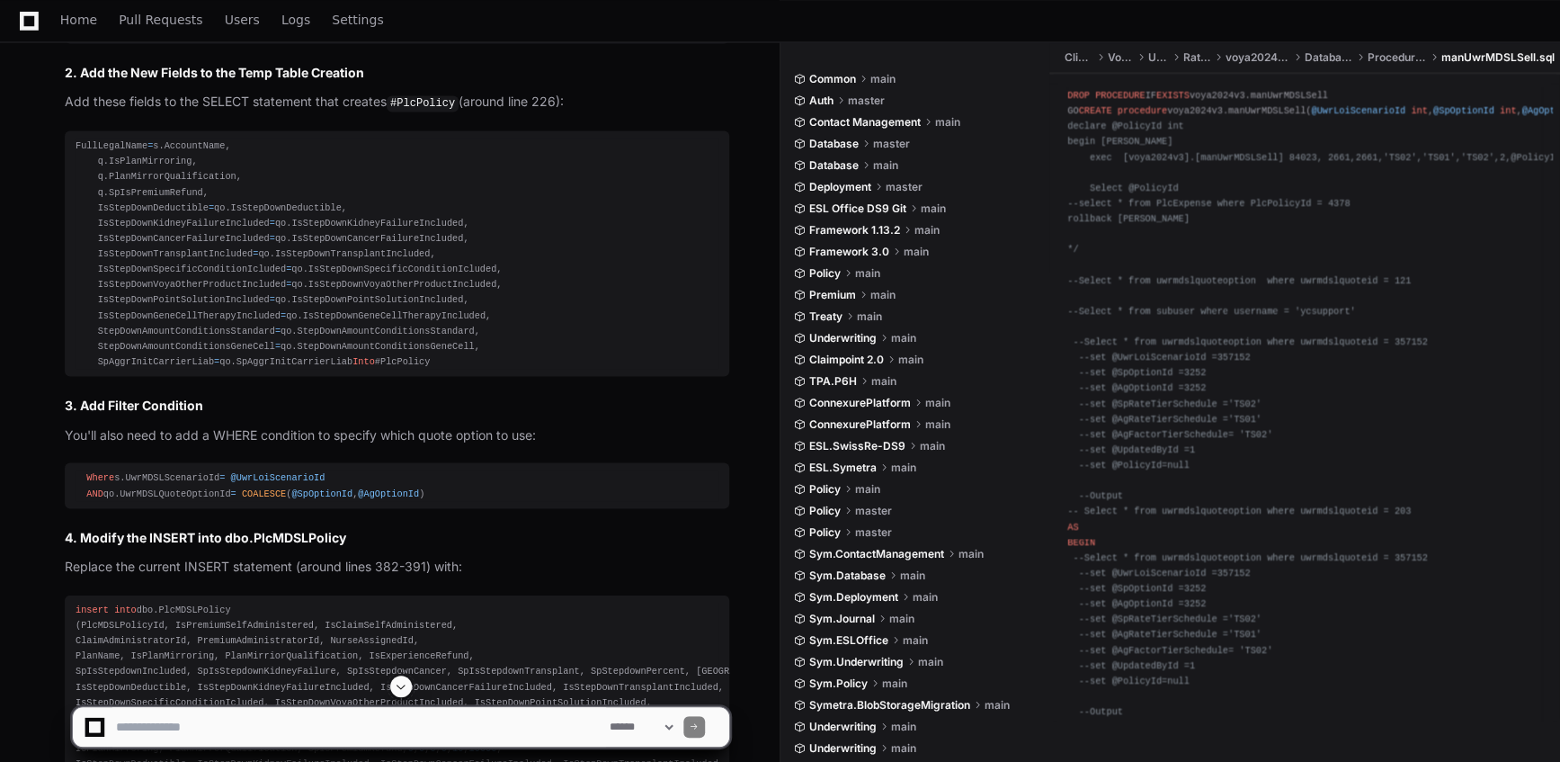
scroll to position [8136, 0]
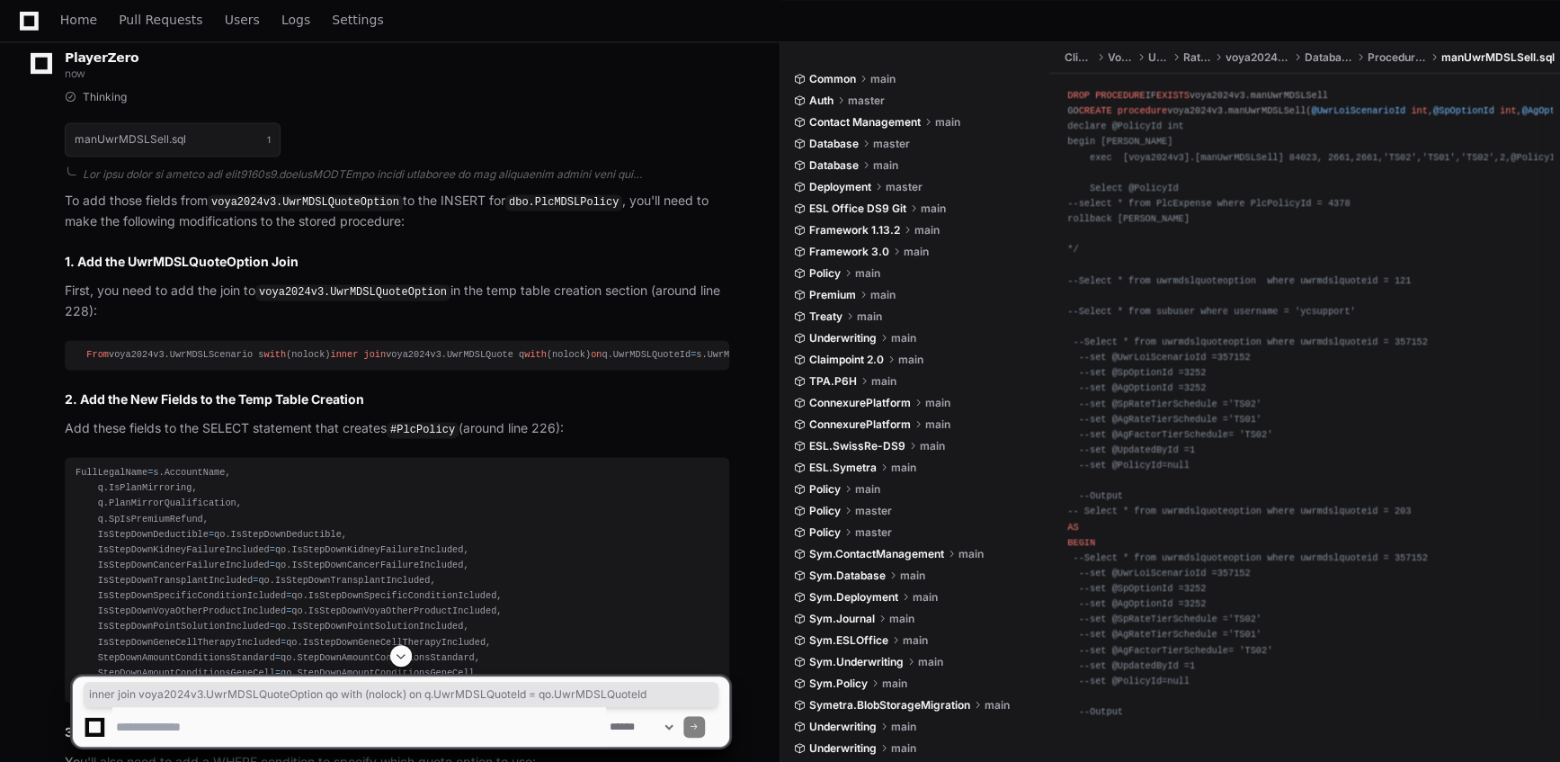
drag, startPoint x: 601, startPoint y: 468, endPoint x: 95, endPoint y: 466, distance: 505.3
click at [95, 362] on div "From voya2024v3.UwrMDSLScenario s with (nolock) inner join voya2024v3.UwrMDSLQu…" at bounding box center [397, 354] width 643 height 15
copy div "inner join voya2024v3.UwrMDSLQuoteOption qo with (nolock) on q.UwrMDSLQuoteId =…"
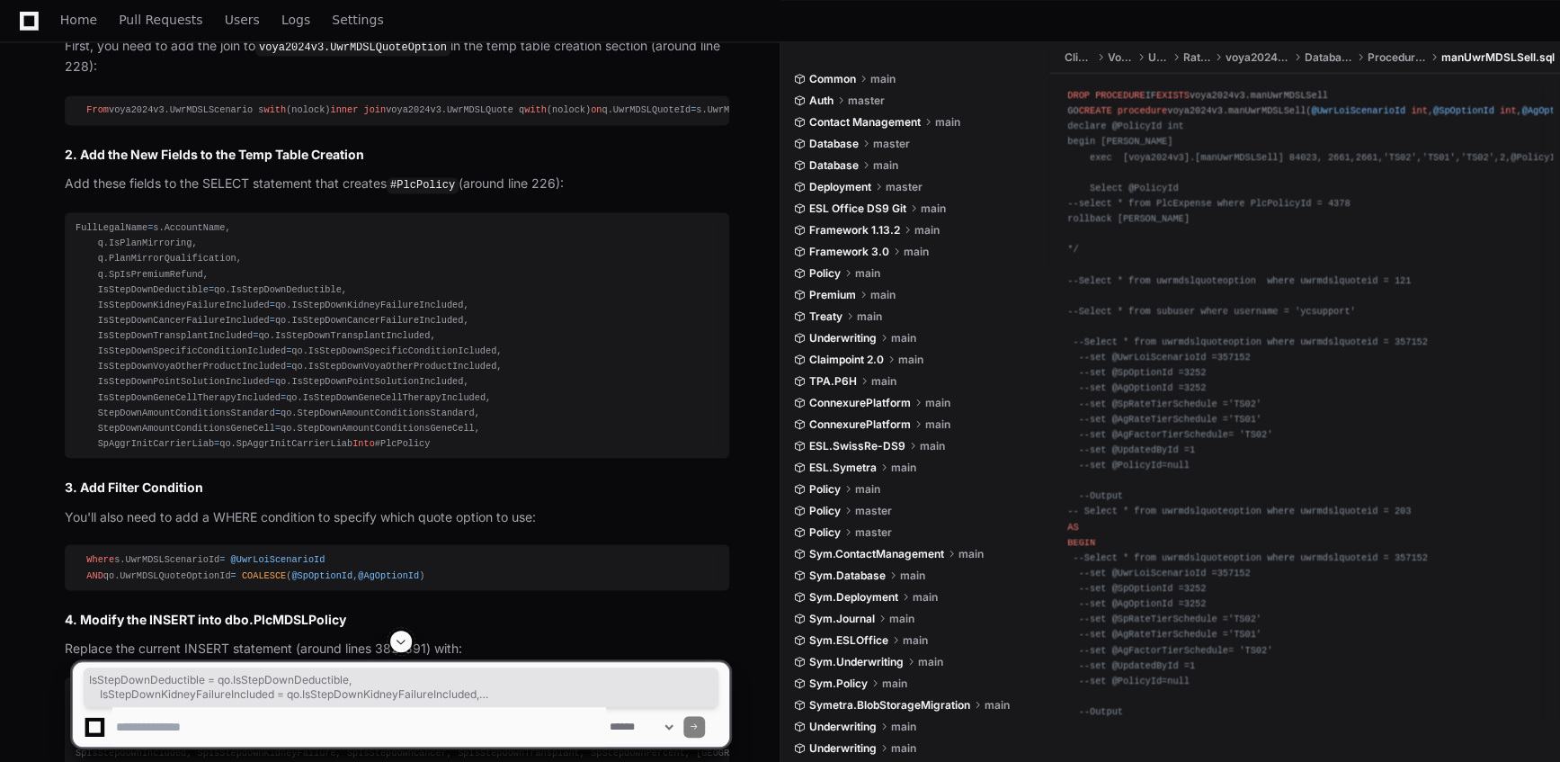
drag, startPoint x: 365, startPoint y: 571, endPoint x: 94, endPoint y: 416, distance: 311.7
click at [94, 416] on div "FullLegalName = s.AccountName, q.IsPlanMirroring, q.PlanMirrorQualification, q.…" at bounding box center [397, 334] width 643 height 231
copy div "IsStepDownDeductible = qo.IsStepDownDeductible, IsStepDownKidneyFailureIncluded…"
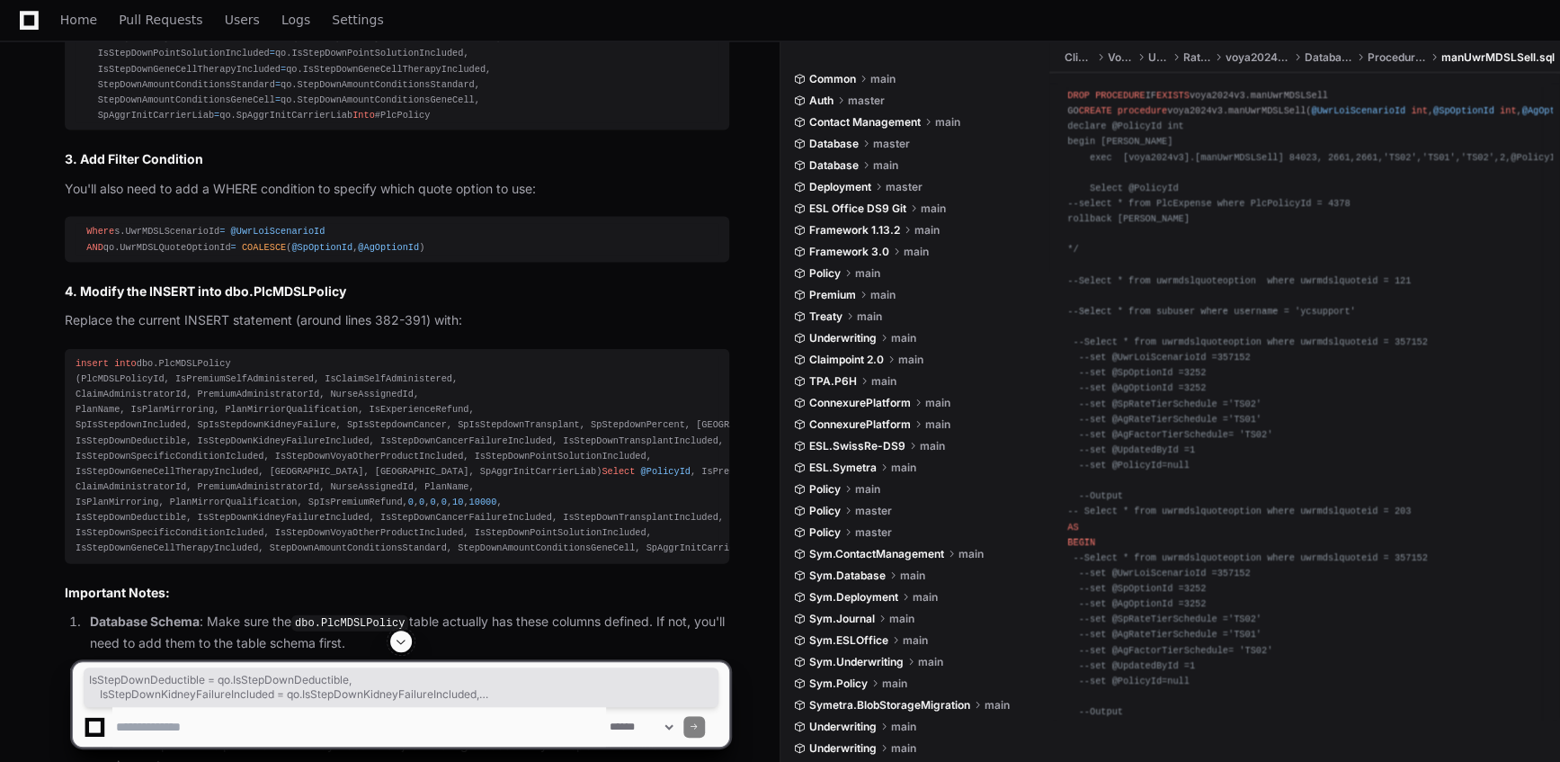
scroll to position [8789, 0]
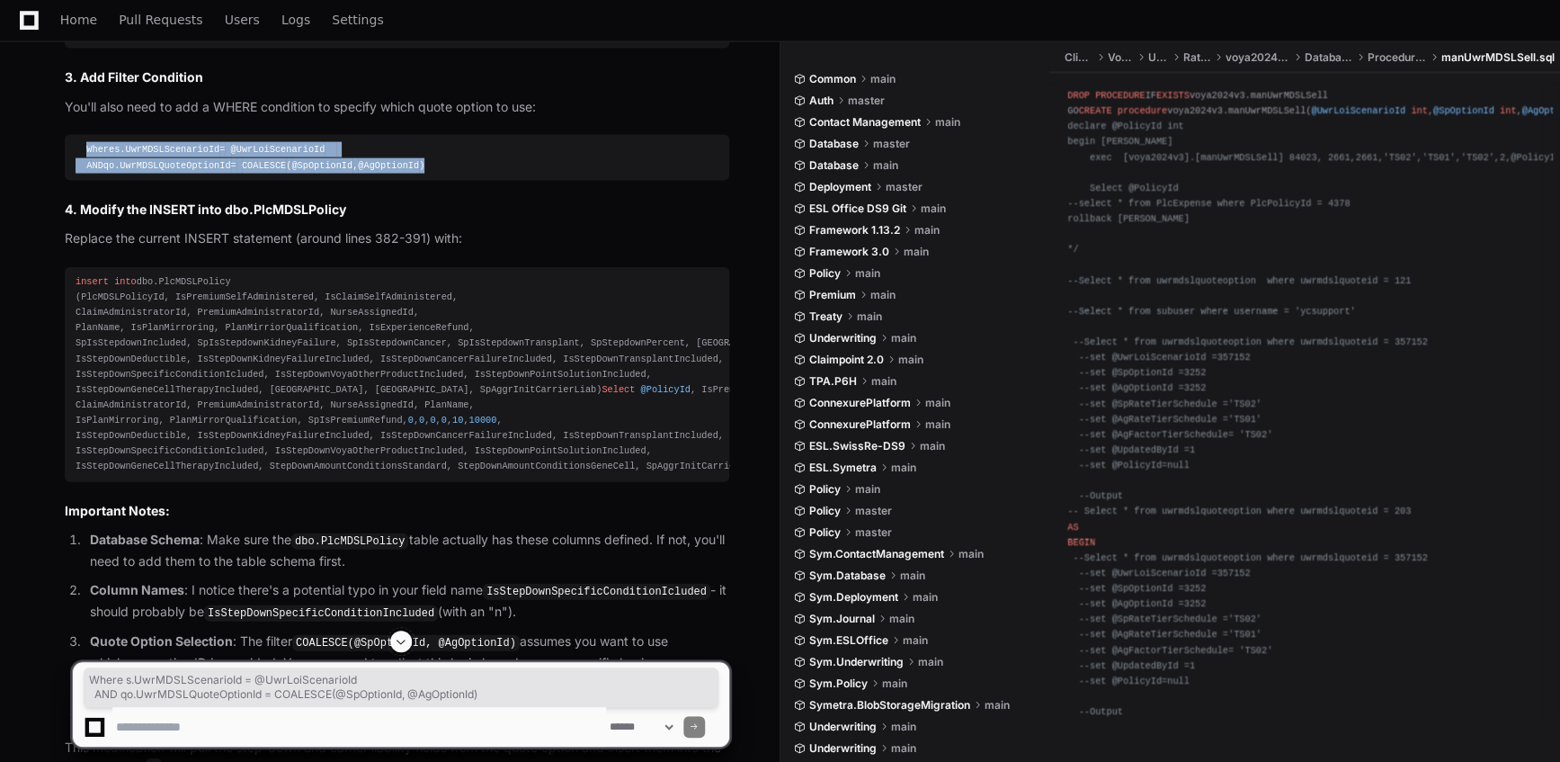
drag, startPoint x: 422, startPoint y: 308, endPoint x: 83, endPoint y: 299, distance: 339.1
click at [83, 173] on div "Where s.UwrMDSLScenarioId = @UwrLoiScenarioId AND qo.UwrMDSLQuoteOptionId = COA…" at bounding box center [397, 157] width 643 height 31
copy div "Where s.UwrMDSLScenarioId = @UwrLoiScenarioId AND qo.UwrMDSLQuoteOptionId = COA…"
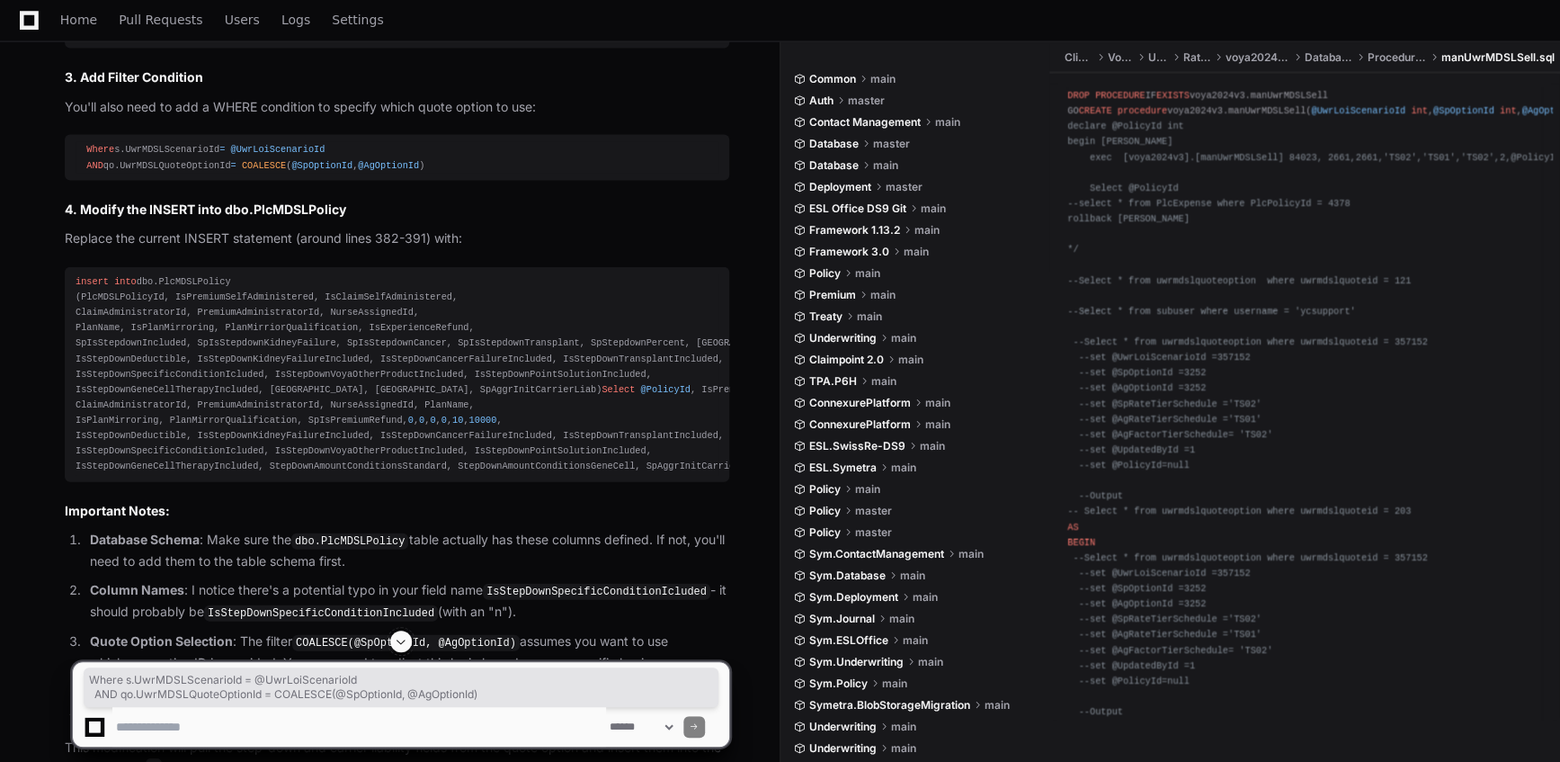
click at [320, 719] on textarea at bounding box center [359, 727] width 494 height 40
type textarea "**********"
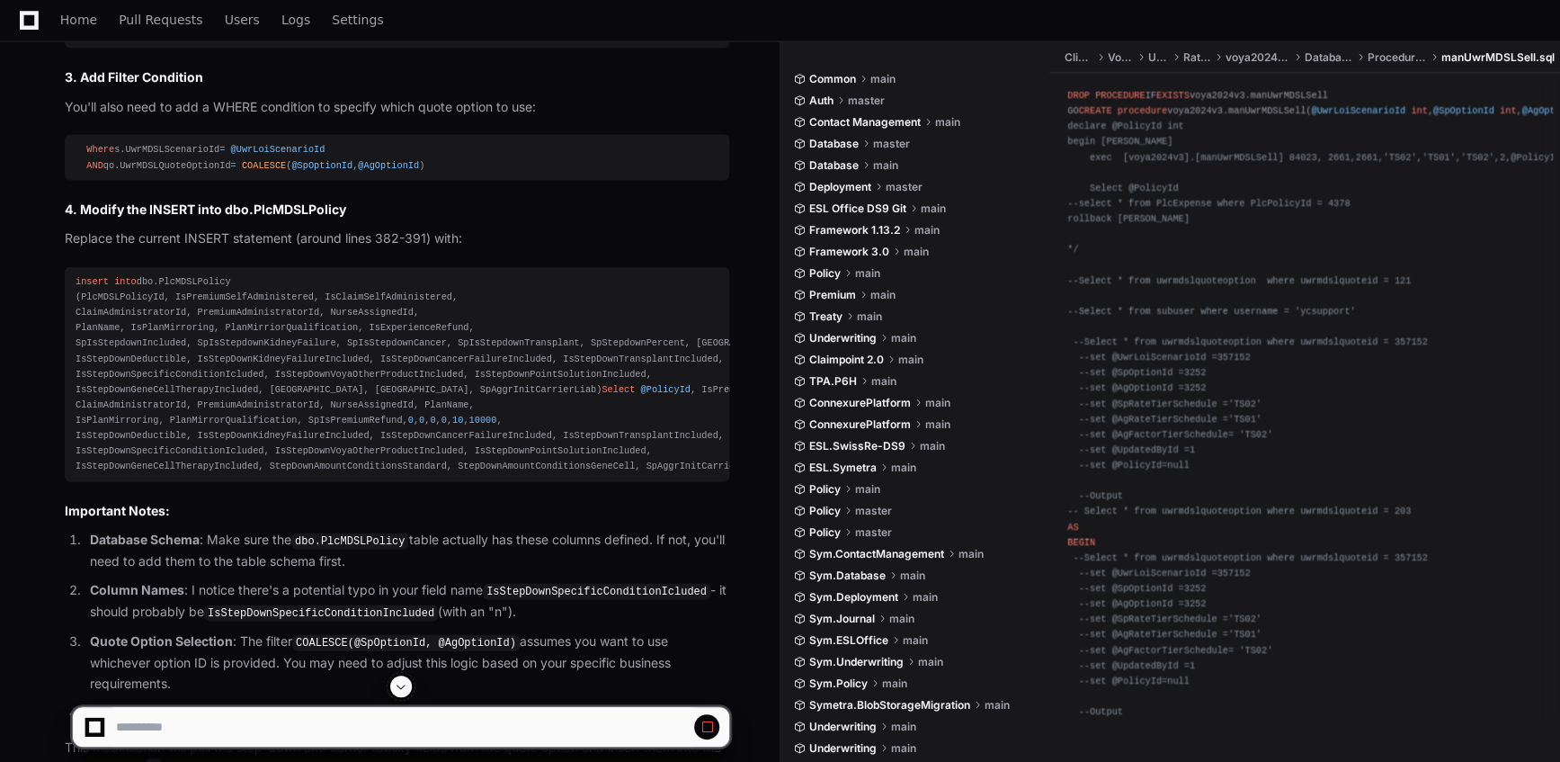
scroll to position [8871, 0]
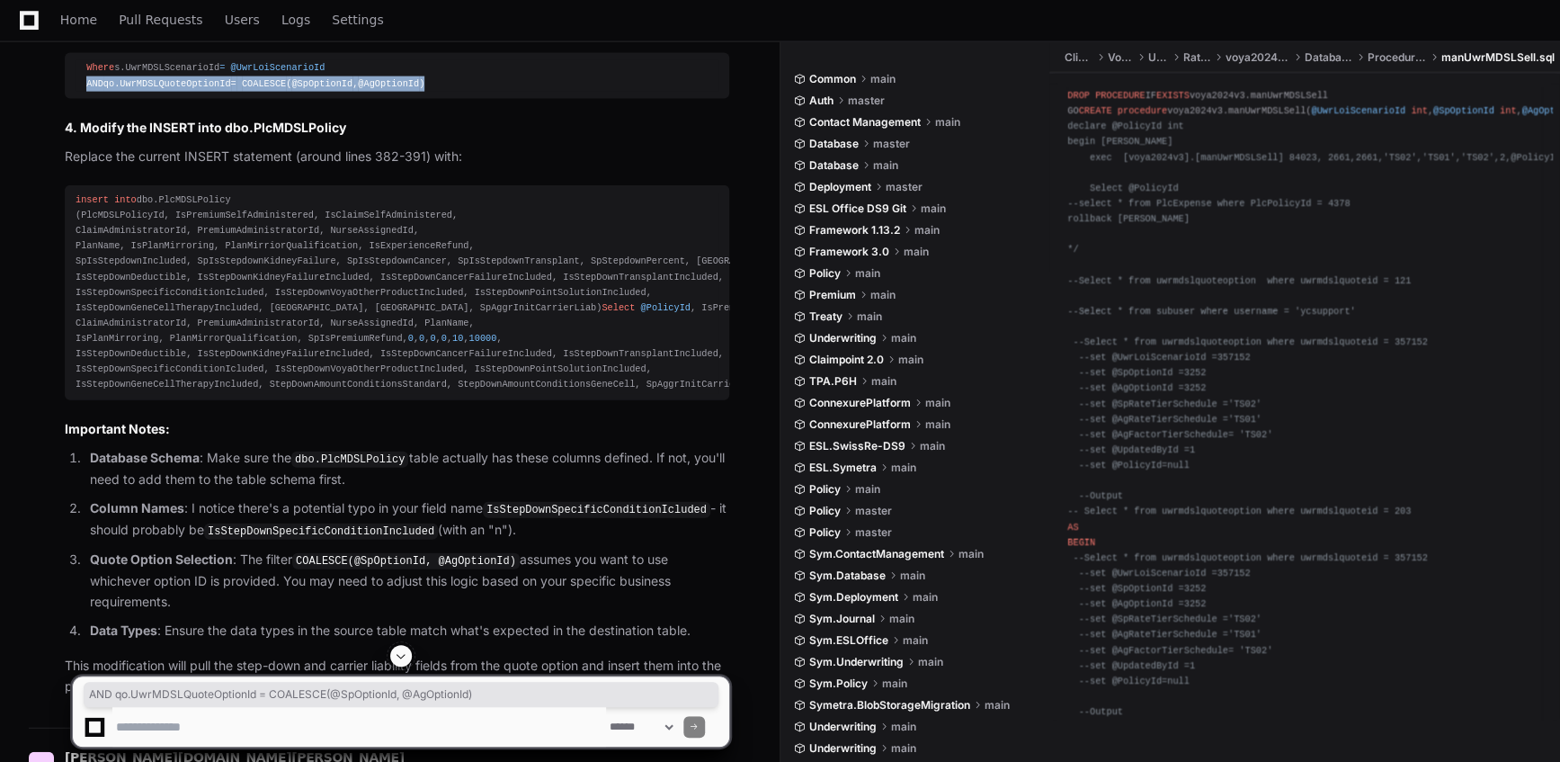
click at [83, 91] on div "Where s.UwrMDSLScenarioId = @UwrLoiScenarioId AND qo.UwrMDSLQuoteOptionId = COA…" at bounding box center [397, 75] width 643 height 31
copy div "AND qo.UwrMDSLQuoteOptionId = COALESCE ( @SpOptionId , @AgOptionId )"
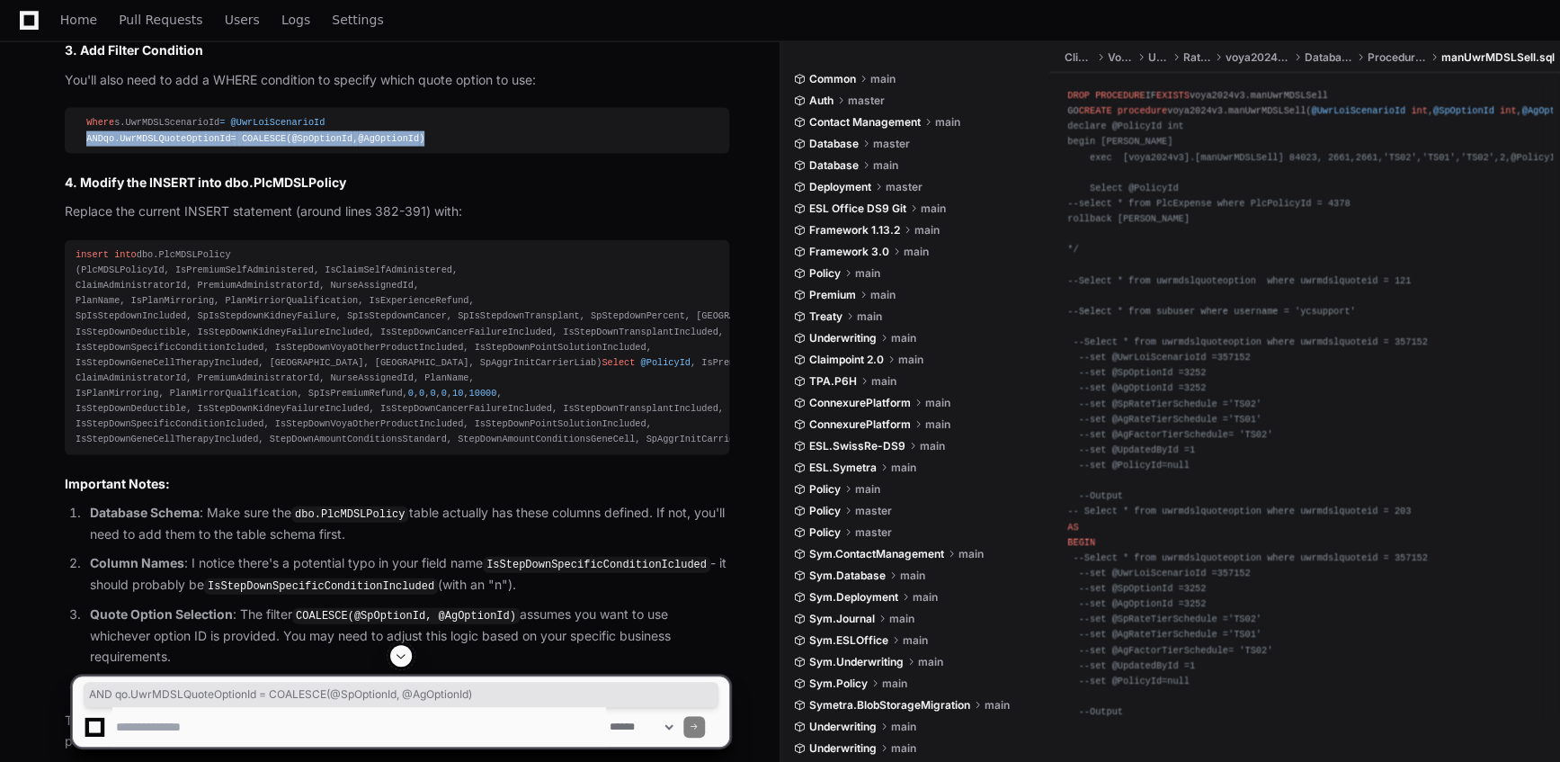
scroll to position [8898, 0]
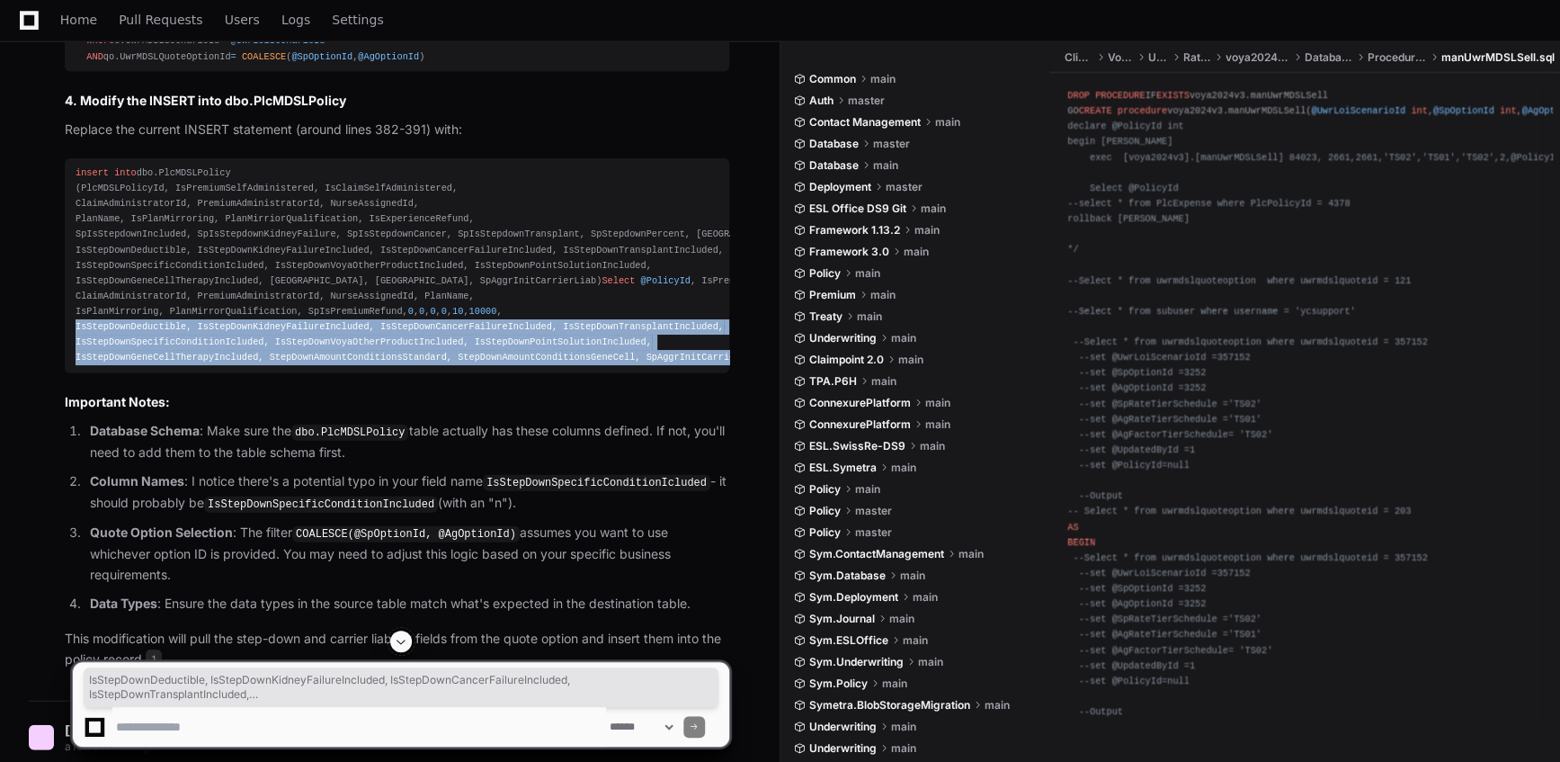
drag, startPoint x: 77, startPoint y: 498, endPoint x: 709, endPoint y: 531, distance: 632.1
click at [709, 366] on div "insert into dbo.PlcMDSLPolicy (PlcMDSLPolicyId, IsPremiumSelfAdministered, IsCl…" at bounding box center [397, 265] width 643 height 201
copy div "IsStepDownDeductible, IsStepDownKidneyFailureIncluded, IsStepDownCancerFailureI…"
drag, startPoint x: 75, startPoint y: 391, endPoint x: 706, endPoint y: 424, distance: 632.1
click at [706, 366] on div "insert into dbo.PlcMDSLPolicy (PlcMDSLPolicyId, IsPremiumSelfAdministered, IsCl…" at bounding box center [397, 265] width 643 height 201
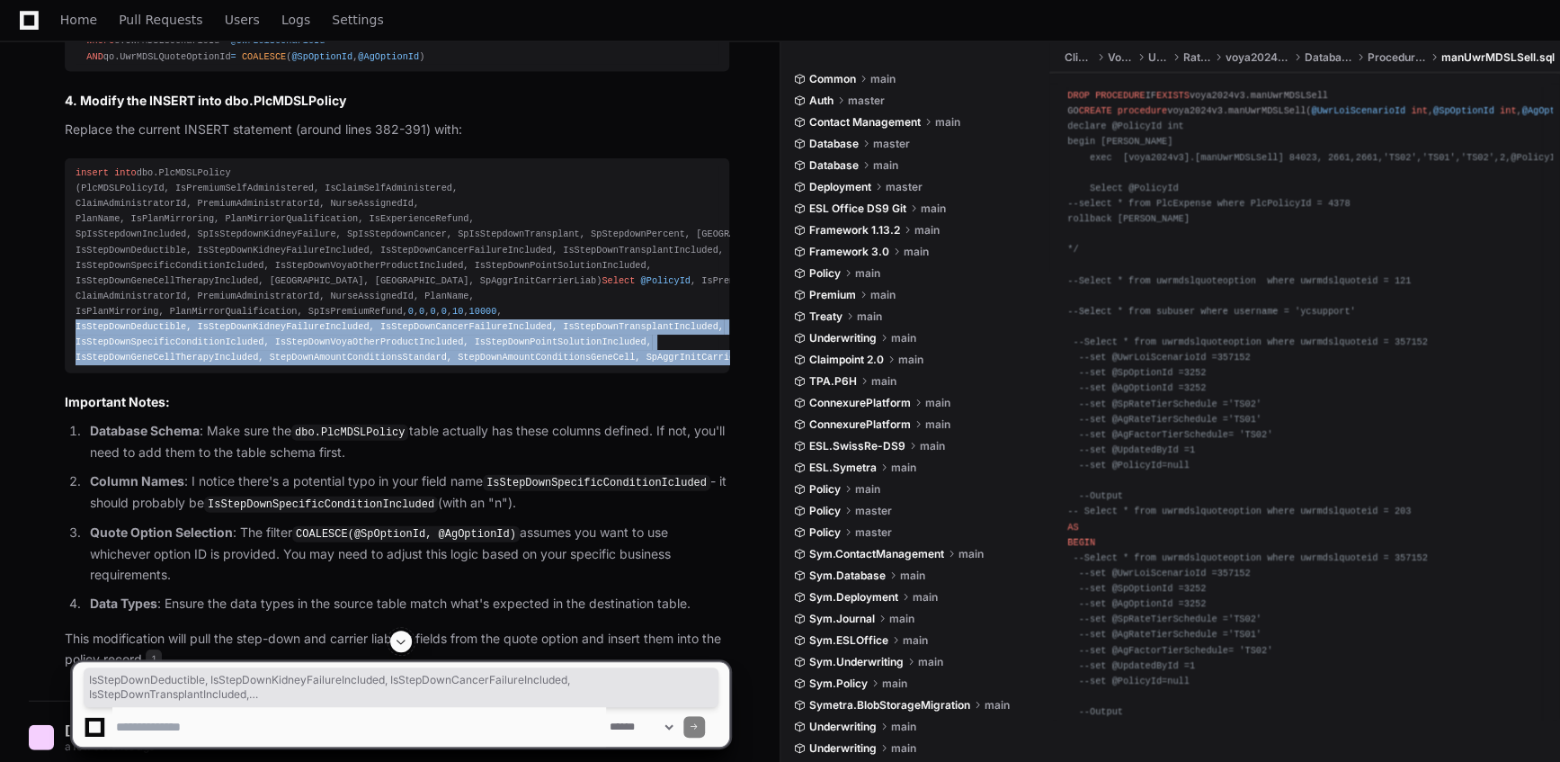
copy div "IsStepDownDeductible, IsStepDownKidneyFailureIncluded, IsStepDownCancerFailureI…"
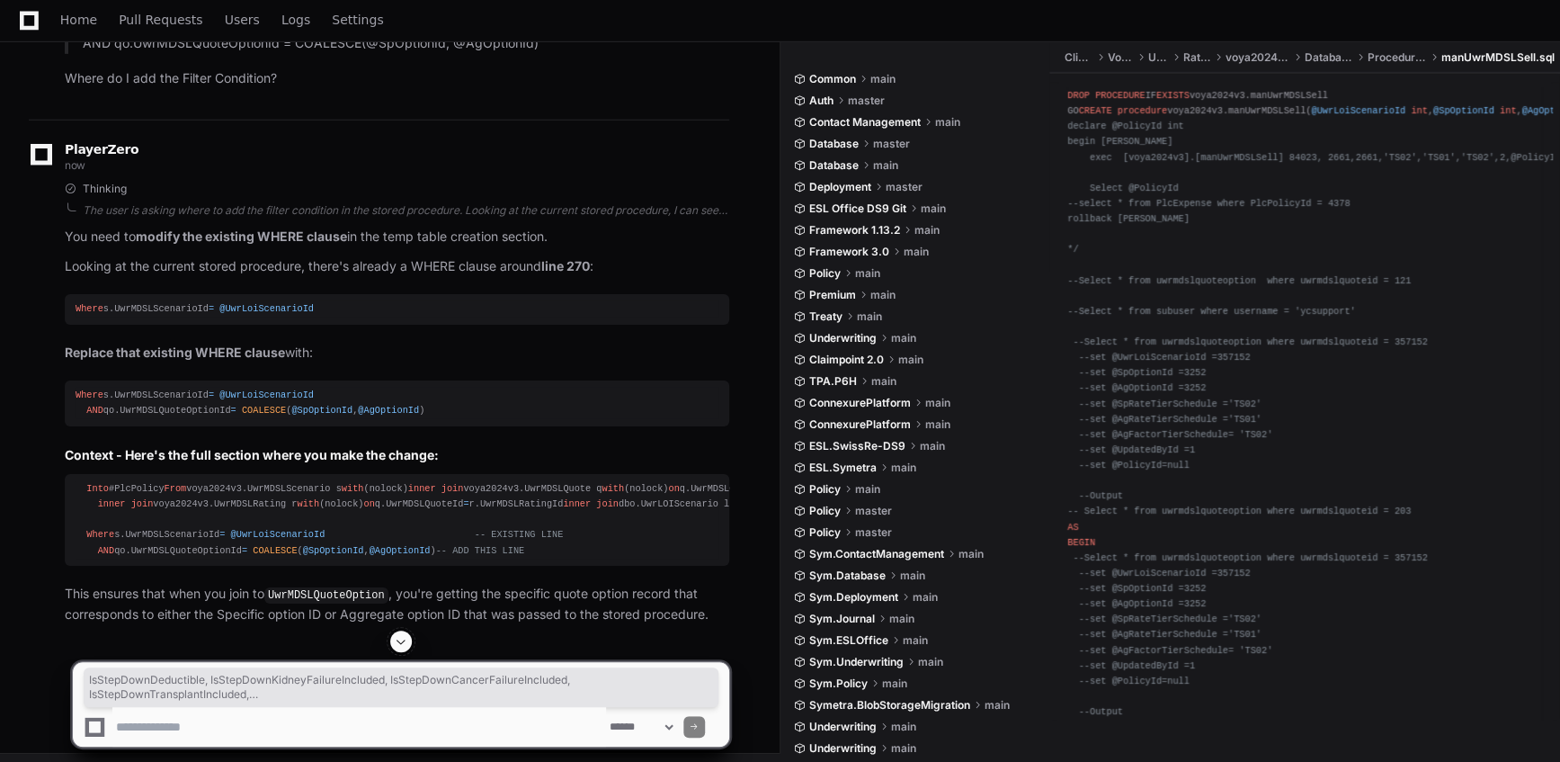
scroll to position [9409, 0]
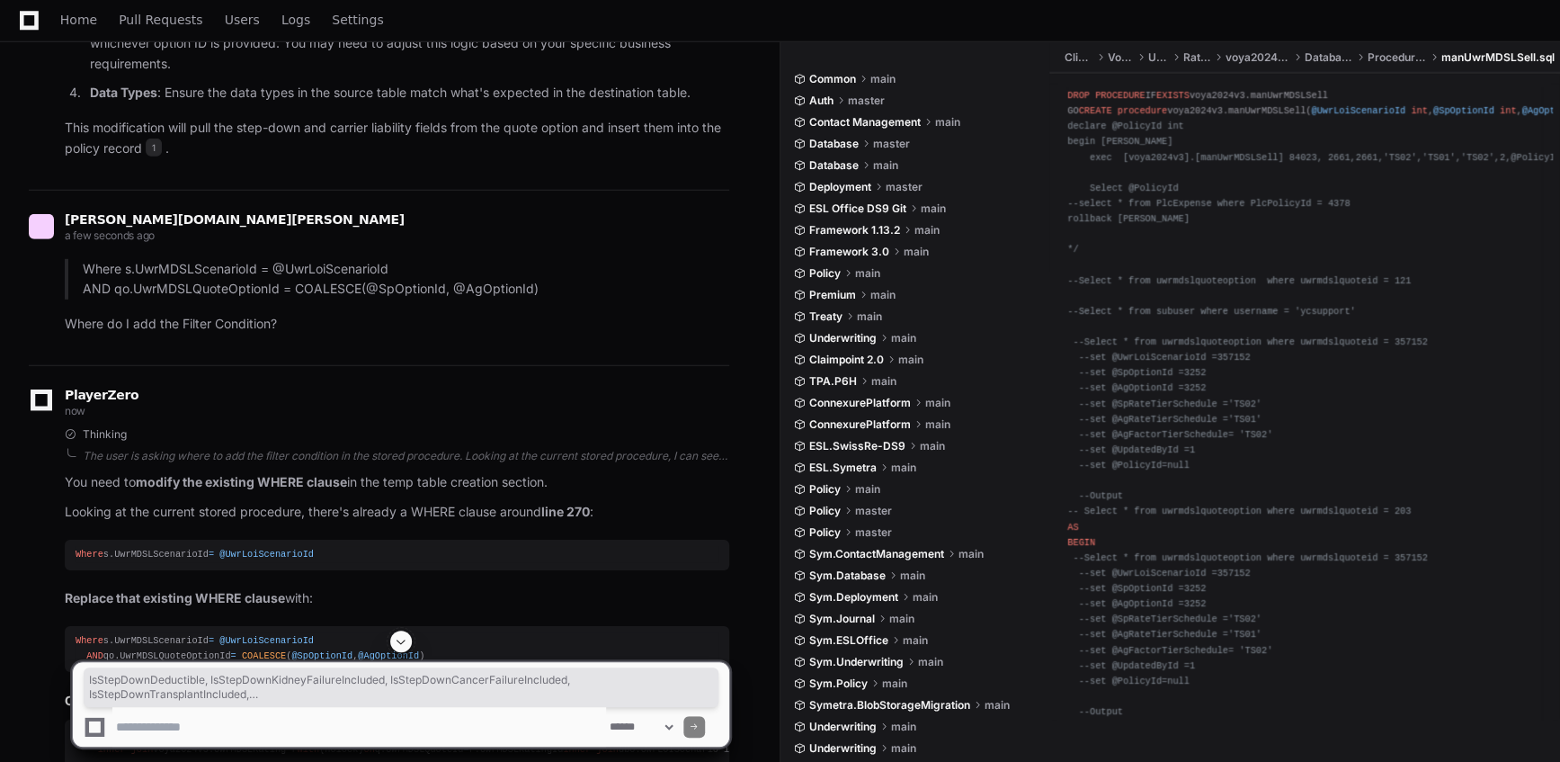
click at [249, 726] on textarea at bounding box center [359, 727] width 494 height 40
type textarea "**********"
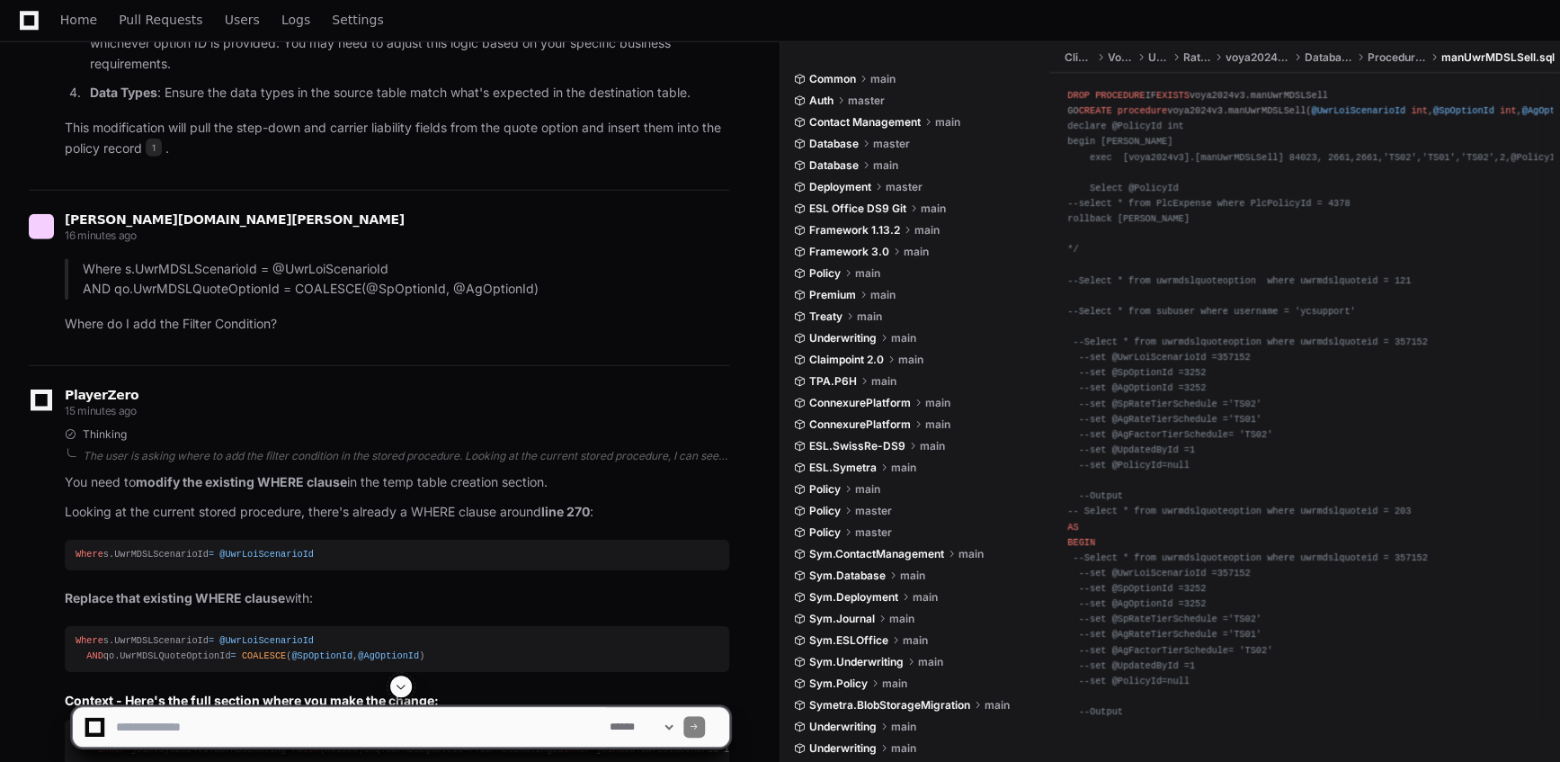
click at [398, 683] on span at bounding box center [401, 686] width 14 height 14
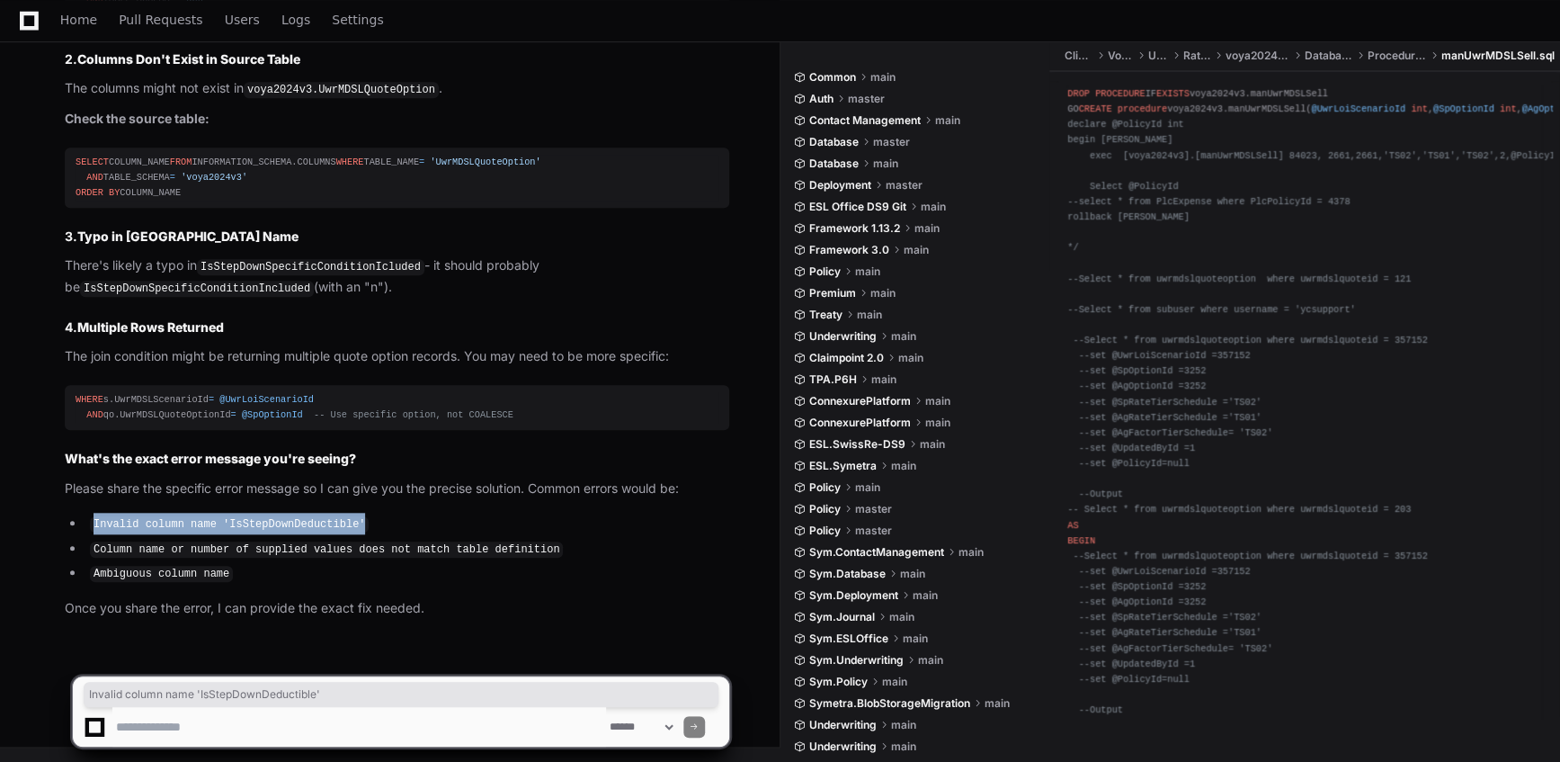
drag, startPoint x: 282, startPoint y: 524, endPoint x: 90, endPoint y: 524, distance: 192.4
click at [90, 524] on li "Invalid column name 'IsStepDownDeductible'" at bounding box center [407, 524] width 645 height 22
copy code "Invalid column name 'IsStepDownDeductible'"
click at [404, 717] on textarea at bounding box center [359, 727] width 494 height 40
paste textarea "**********"
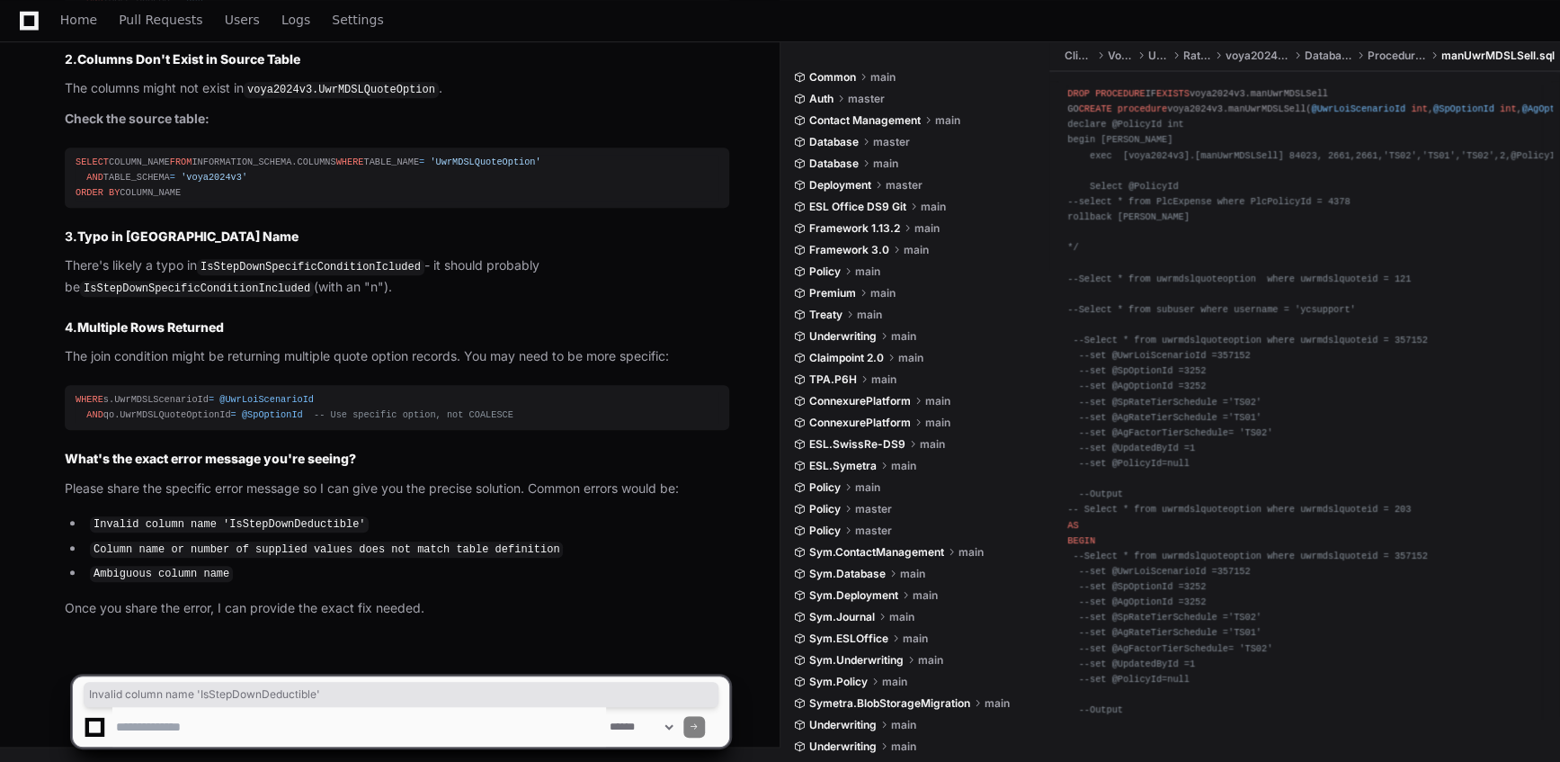
type textarea "**********"
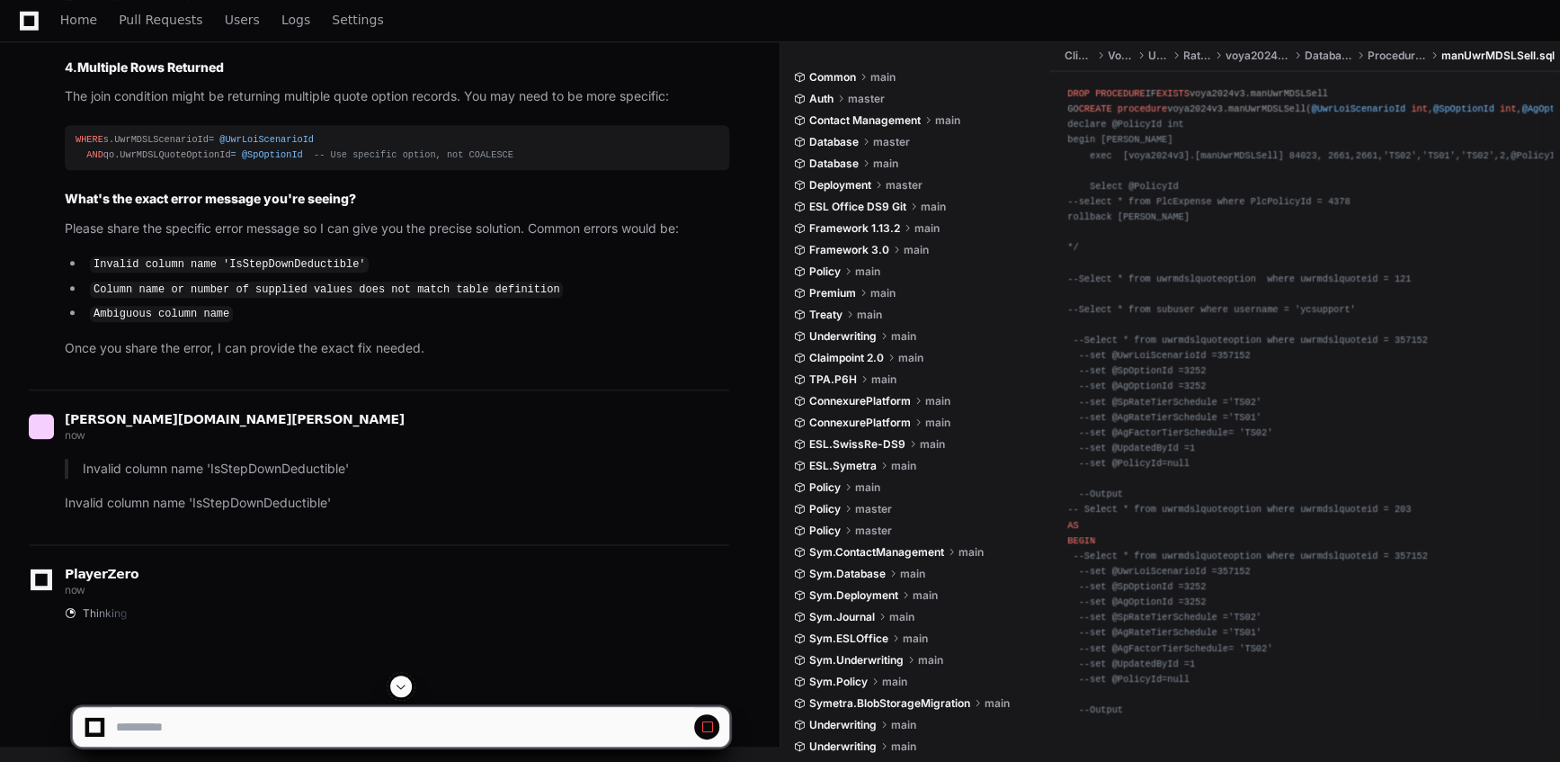
scroll to position [11519, 0]
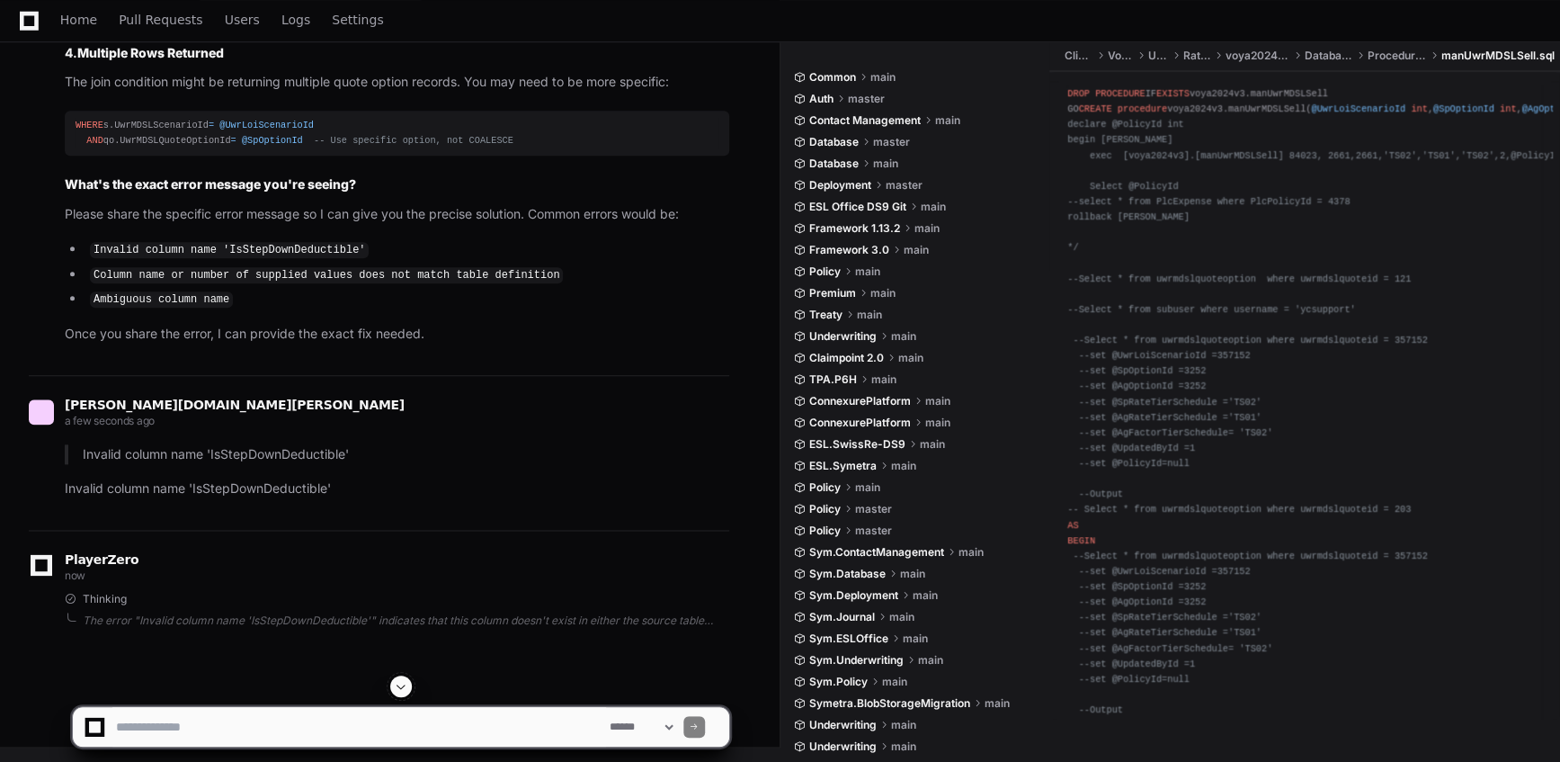
click at [414, 684] on div at bounding box center [401, 686] width 658 height 22
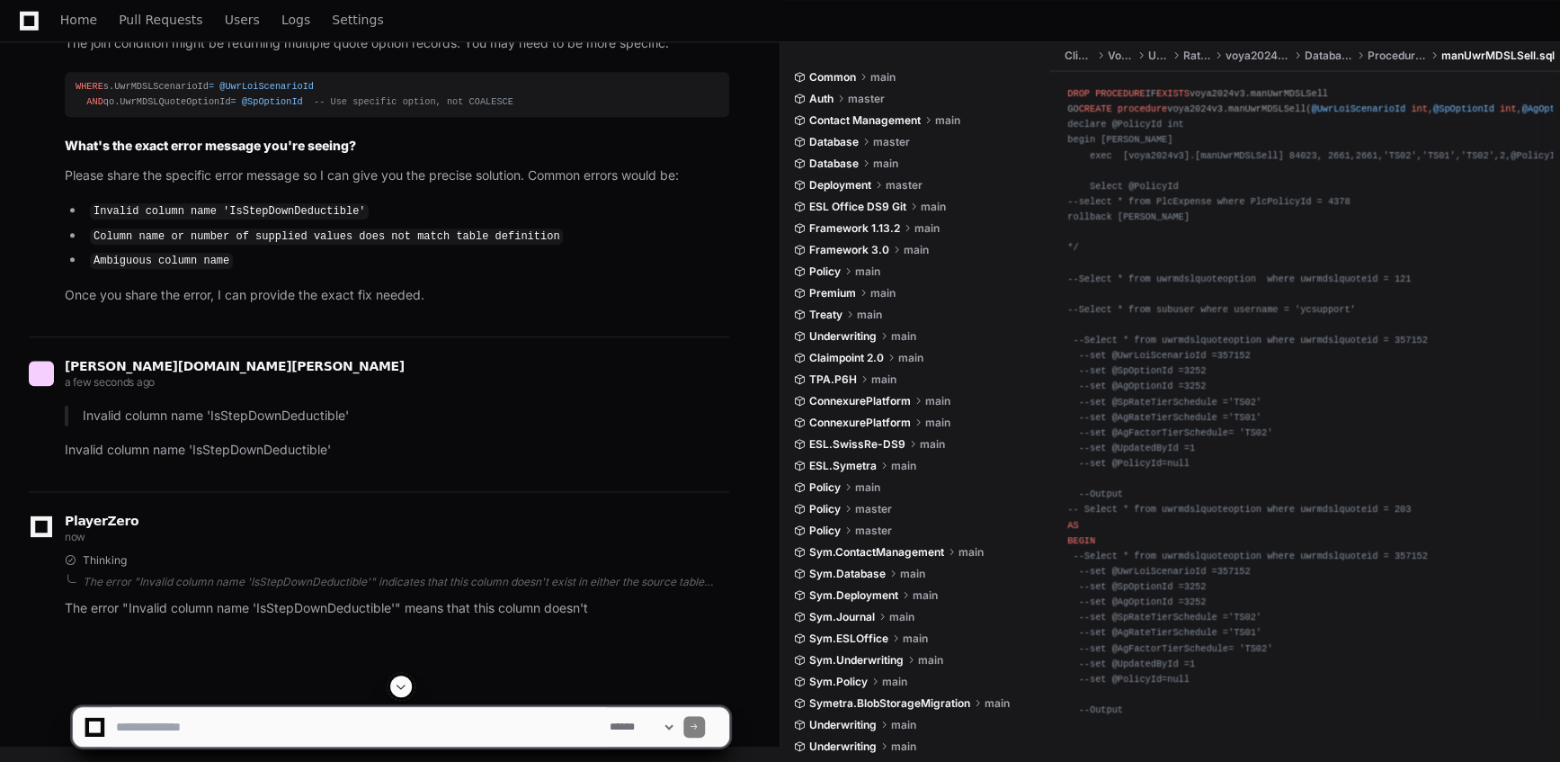
click at [408, 686] on button at bounding box center [401, 686] width 22 height 22
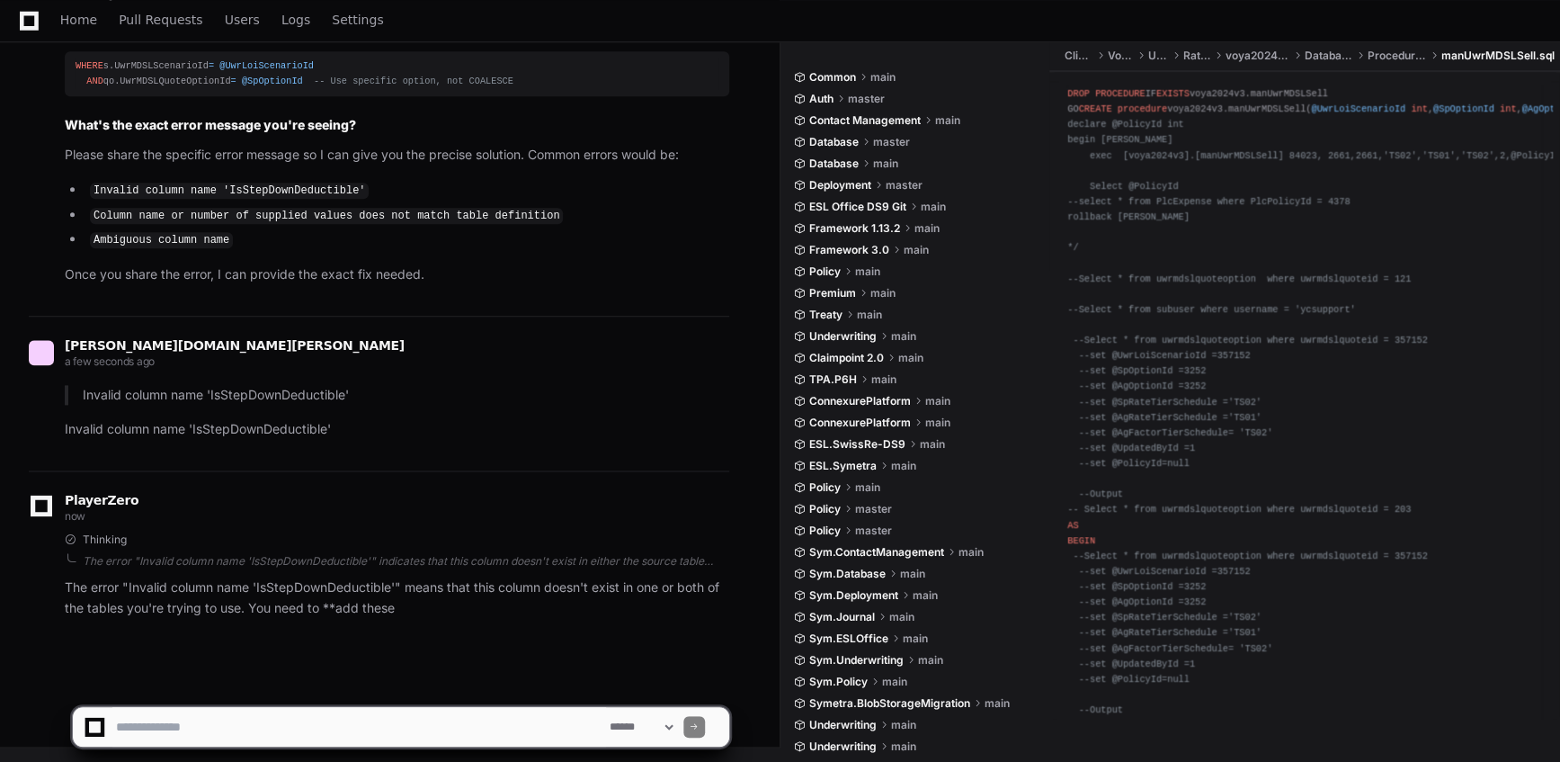
scroll to position [11593, 0]
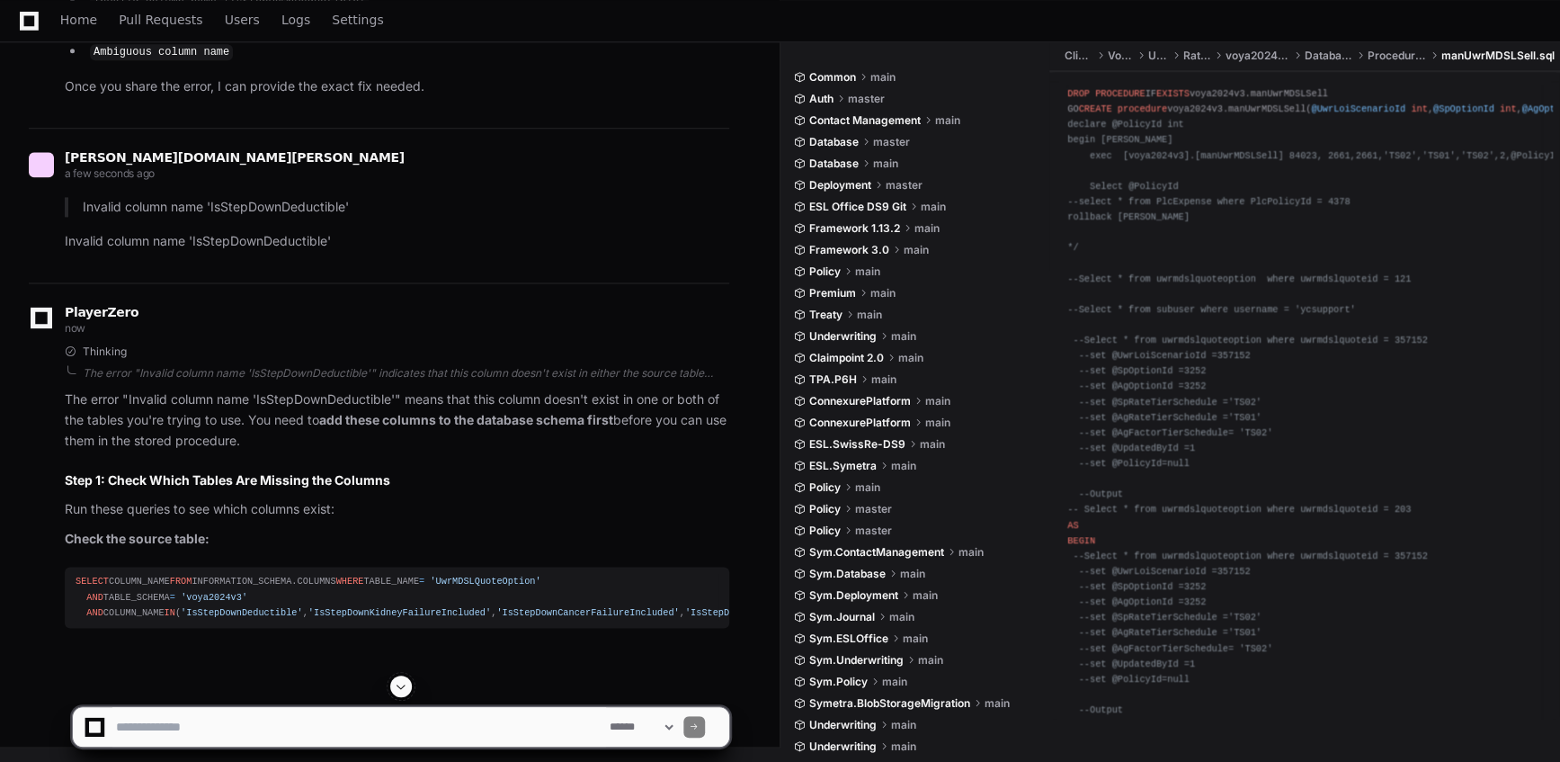
click at [408, 686] on button at bounding box center [401, 686] width 22 height 22
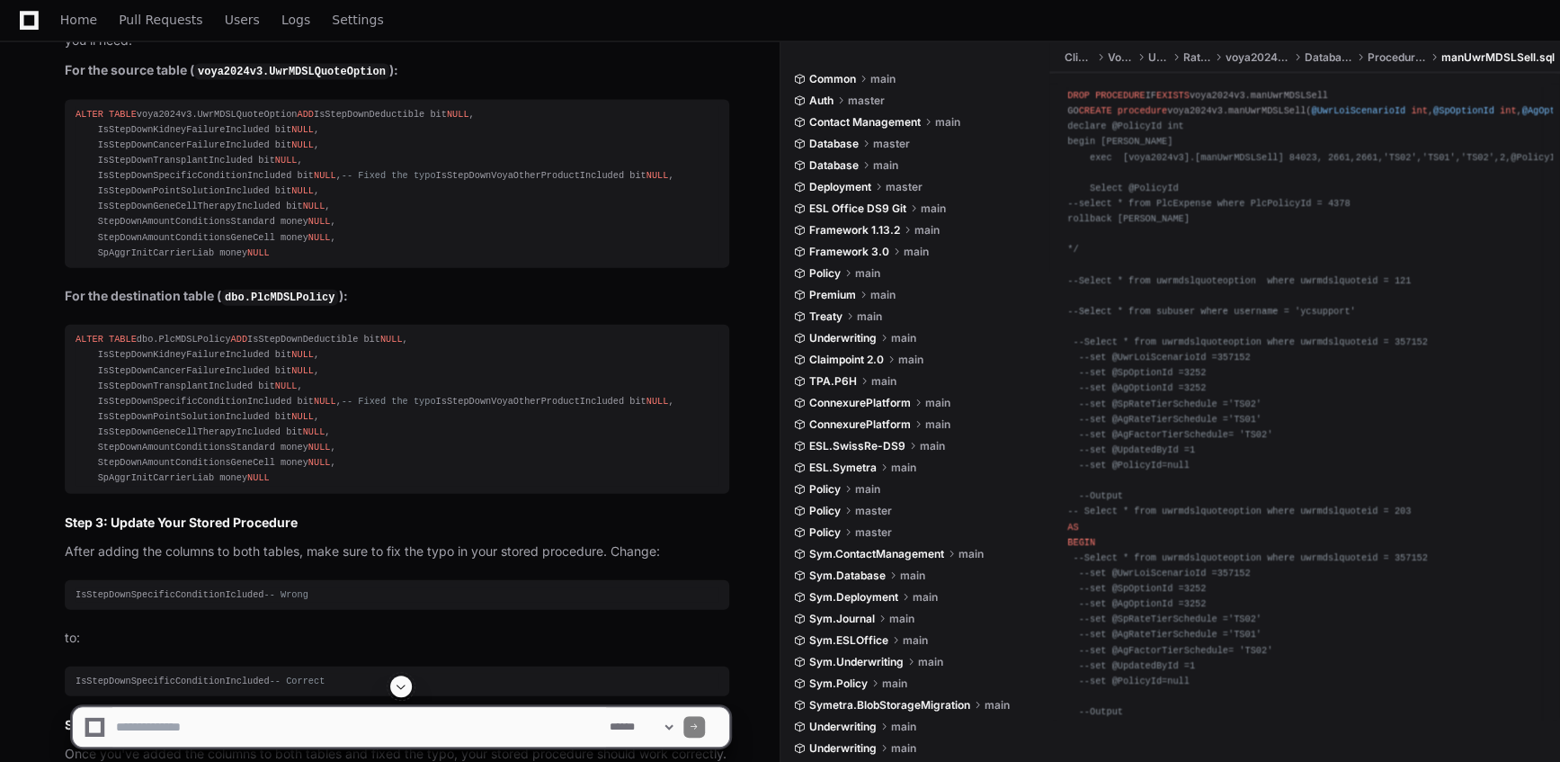
scroll to position [12270, 0]
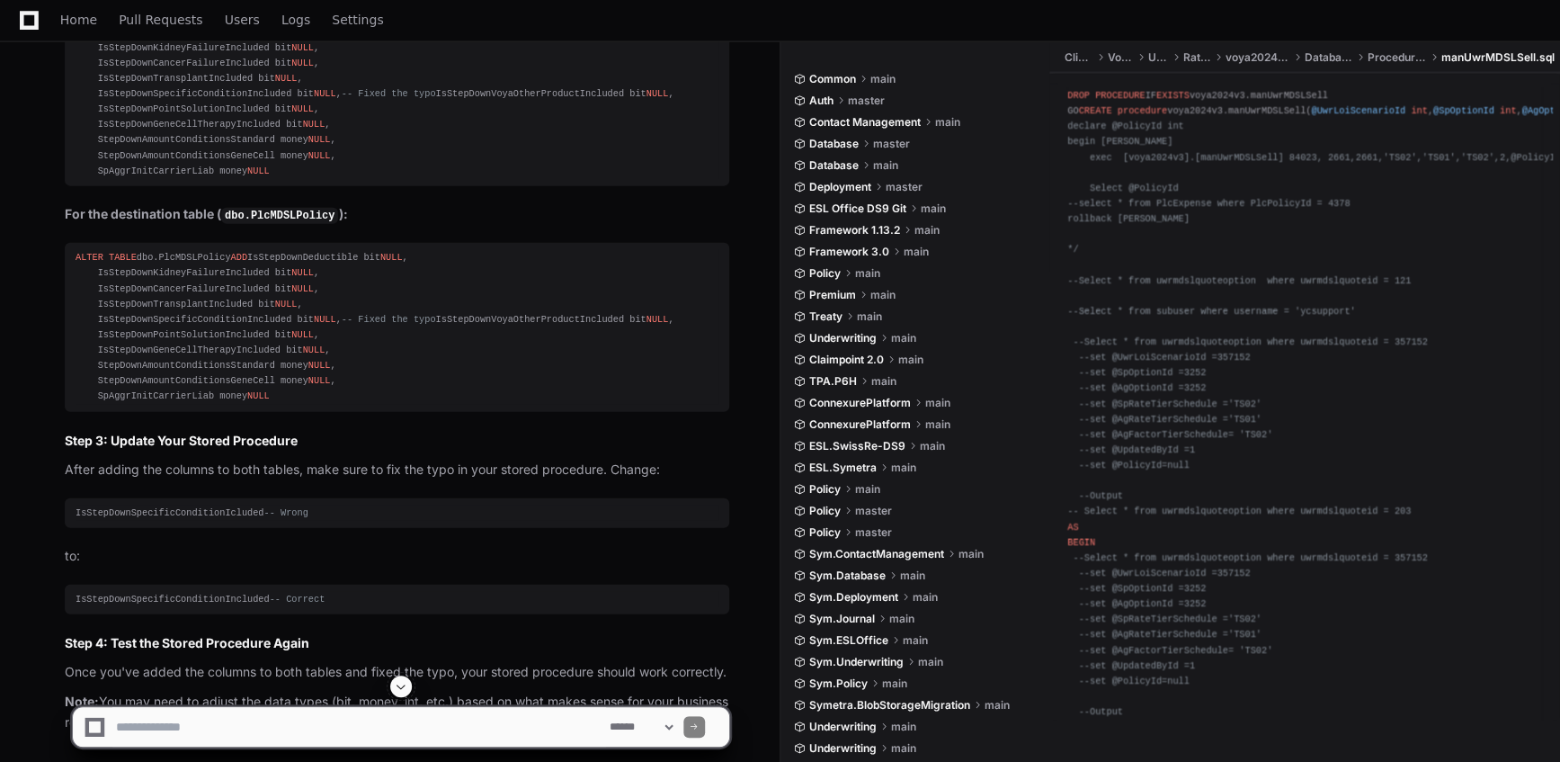
click at [250, 720] on textarea at bounding box center [359, 727] width 494 height 40
click at [178, 717] on textarea at bounding box center [359, 727] width 494 height 40
paste textarea "**********"
type textarea "**********"
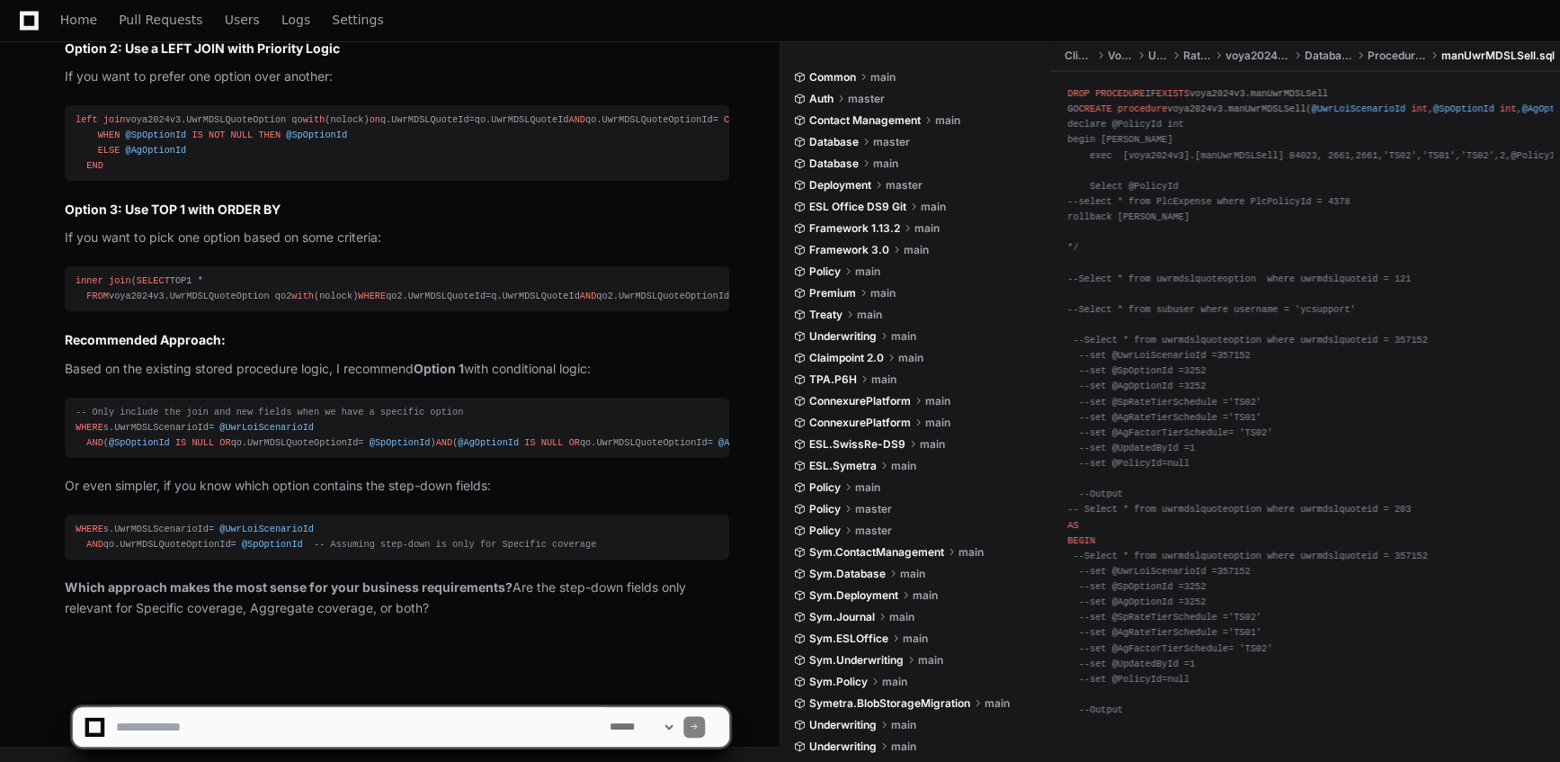
scroll to position [14608, 0]
